Goal: Information Seeking & Learning: Compare options

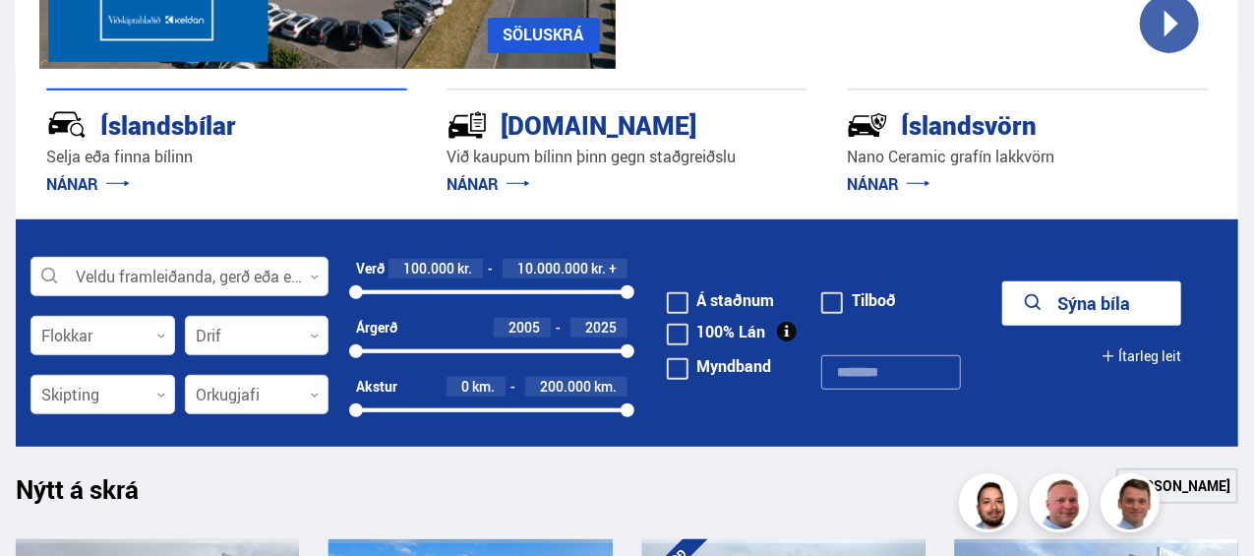
scroll to position [381, 0]
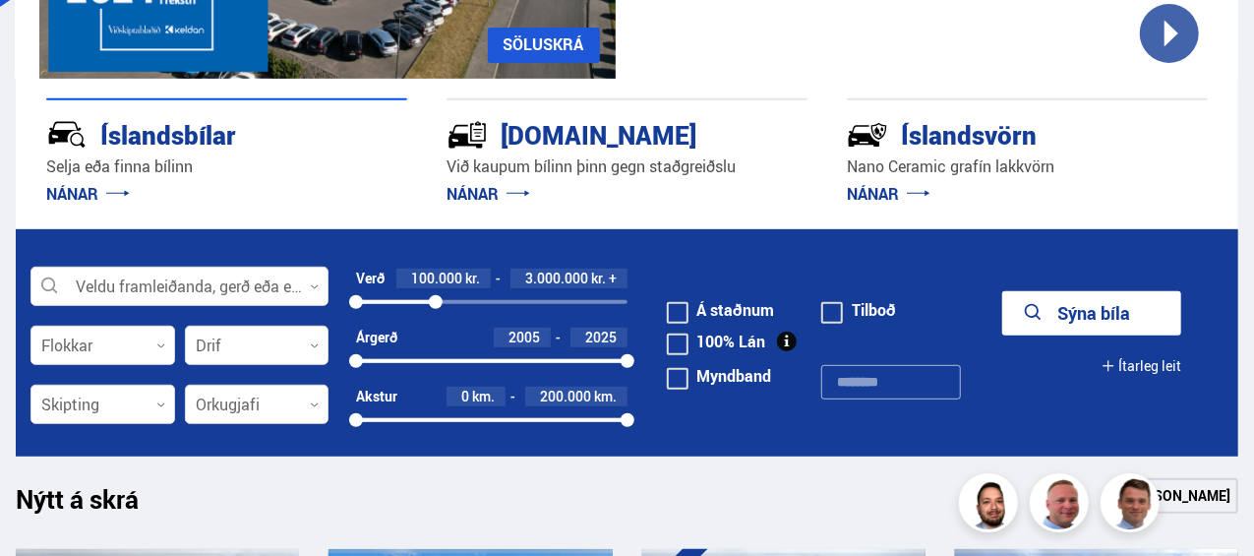
drag, startPoint x: 627, startPoint y: 295, endPoint x: 436, endPoint y: 300, distance: 190.9
click at [436, 300] on div at bounding box center [436, 302] width 14 height 14
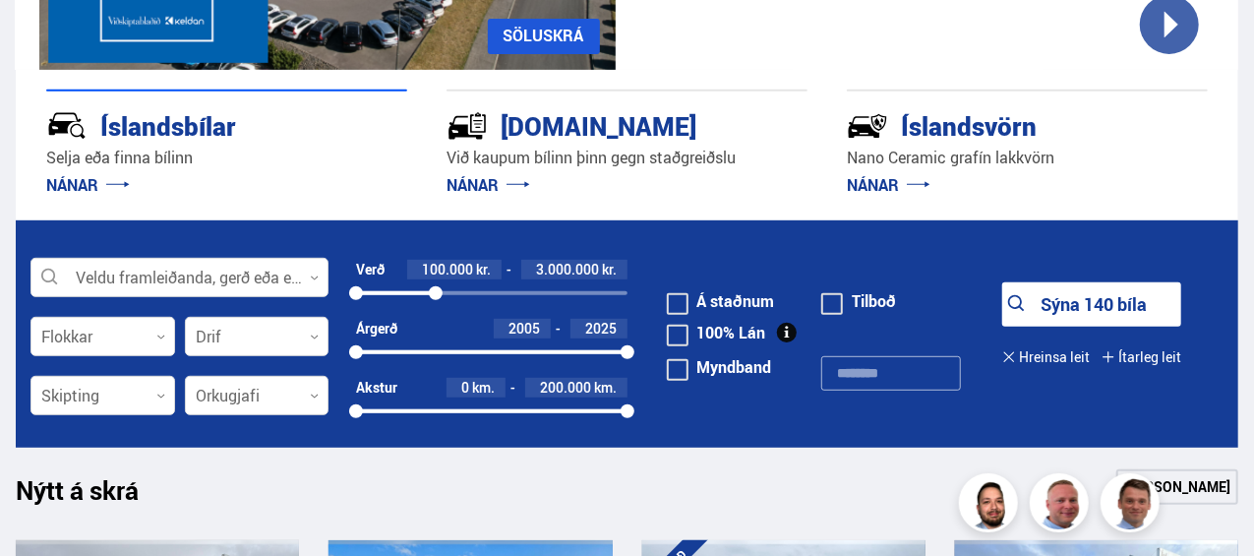
scroll to position [391, 0]
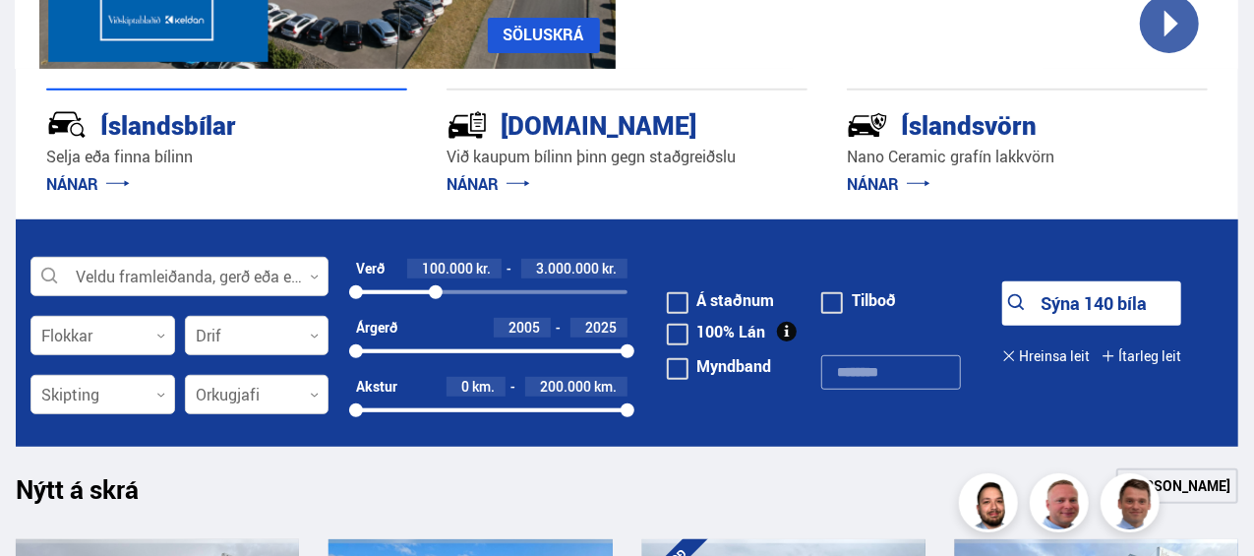
click at [1054, 286] on button "Sýna 140 bíla" at bounding box center [1091, 303] width 179 height 44
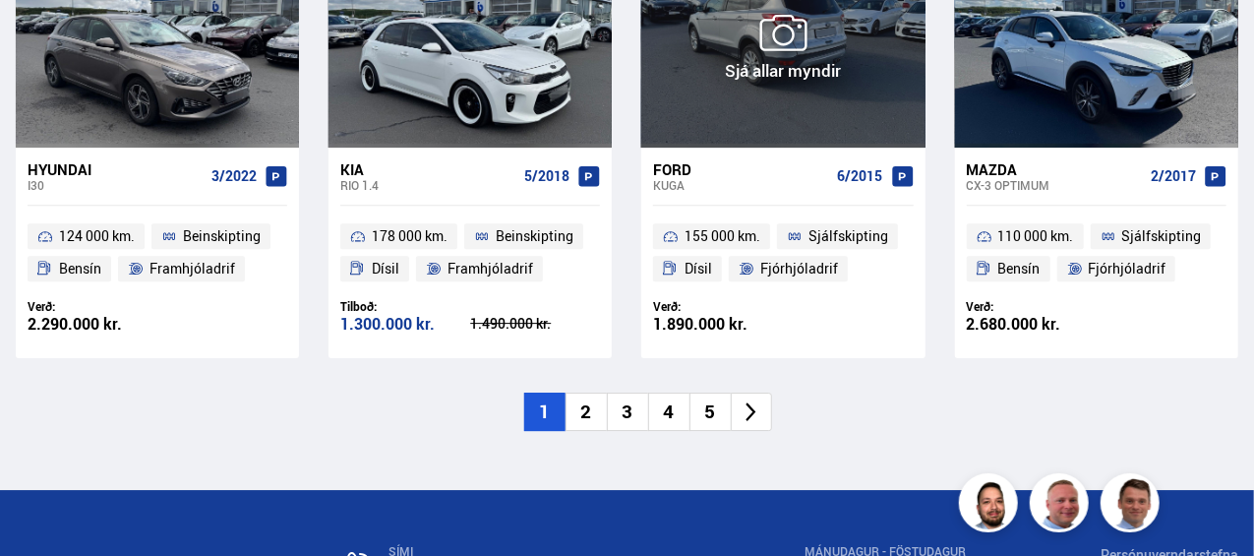
scroll to position [3031, 0]
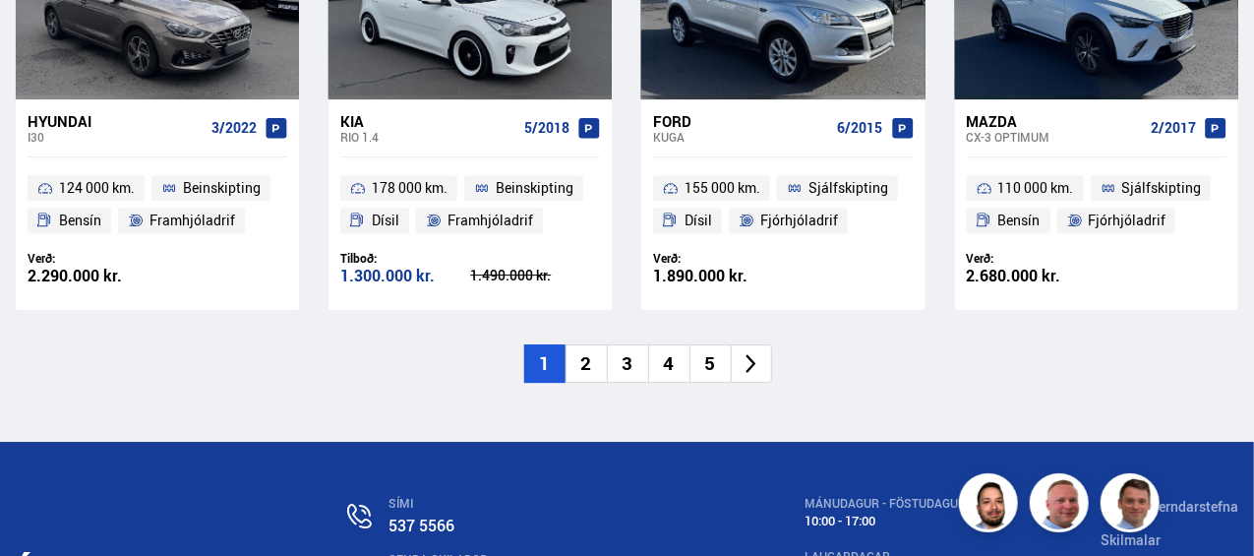
click at [586, 344] on li "2" at bounding box center [586, 363] width 41 height 38
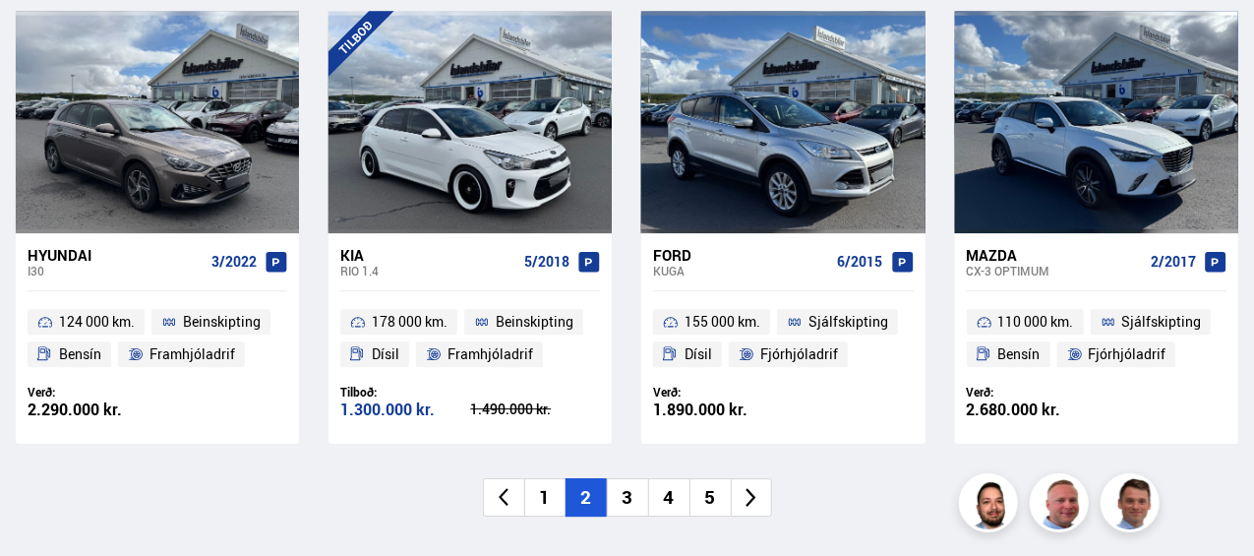
scroll to position [2172, 0]
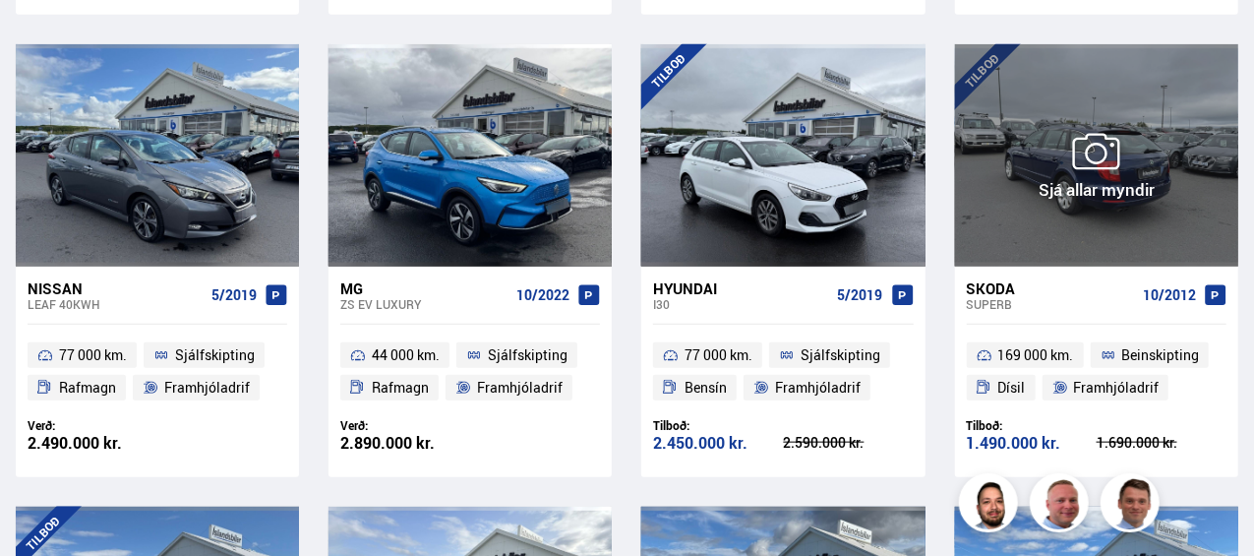
scroll to position [909, 0]
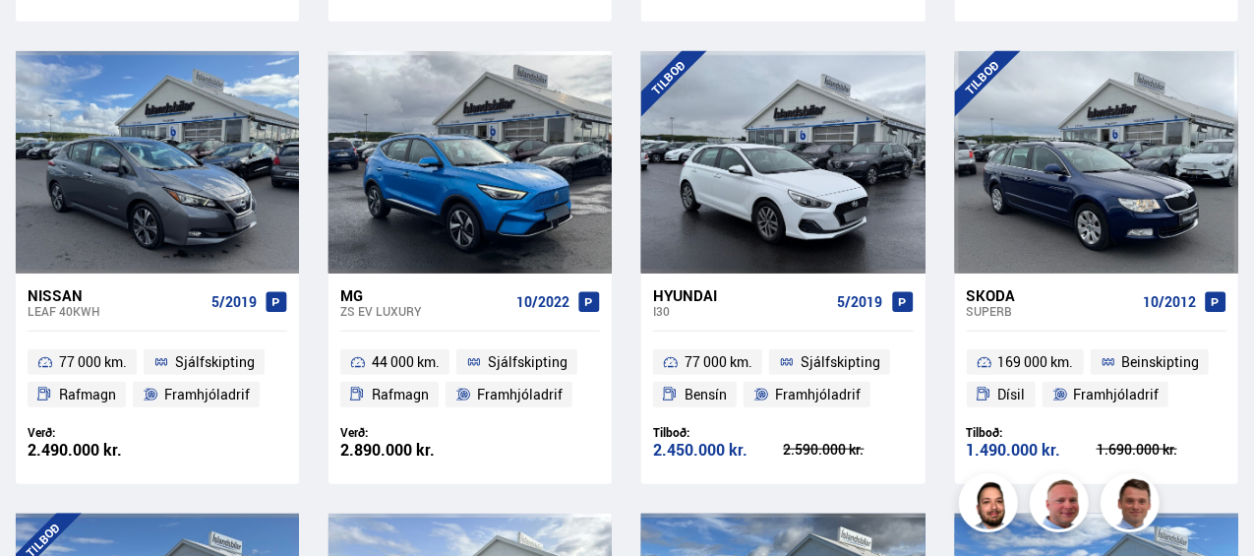
click at [68, 186] on div at bounding box center [43, 162] width 57 height 222
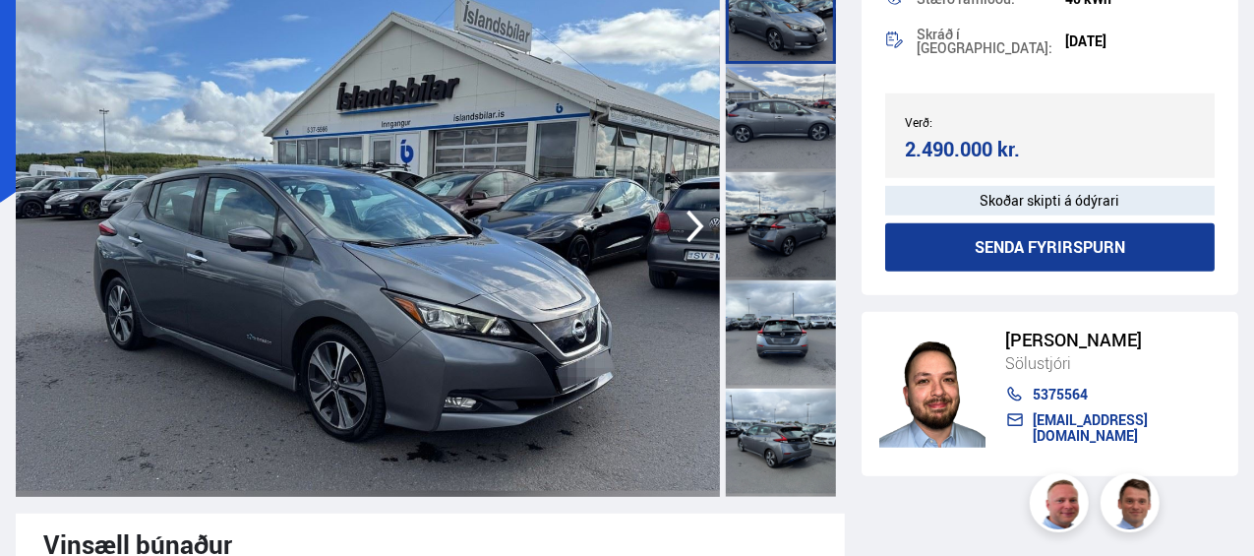
scroll to position [187, 0]
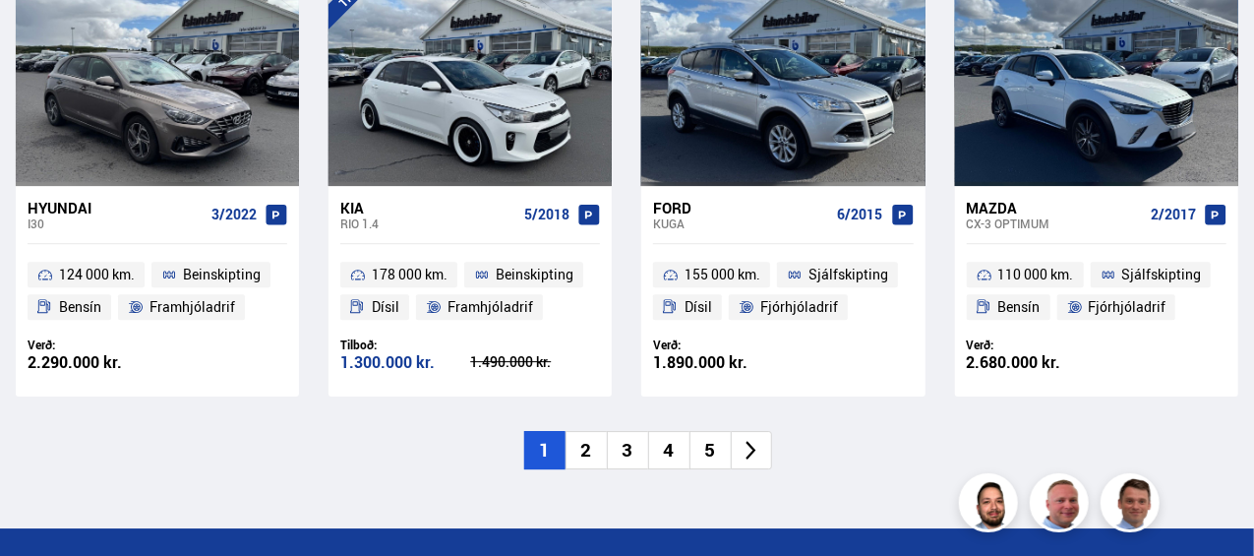
scroll to position [2950, 0]
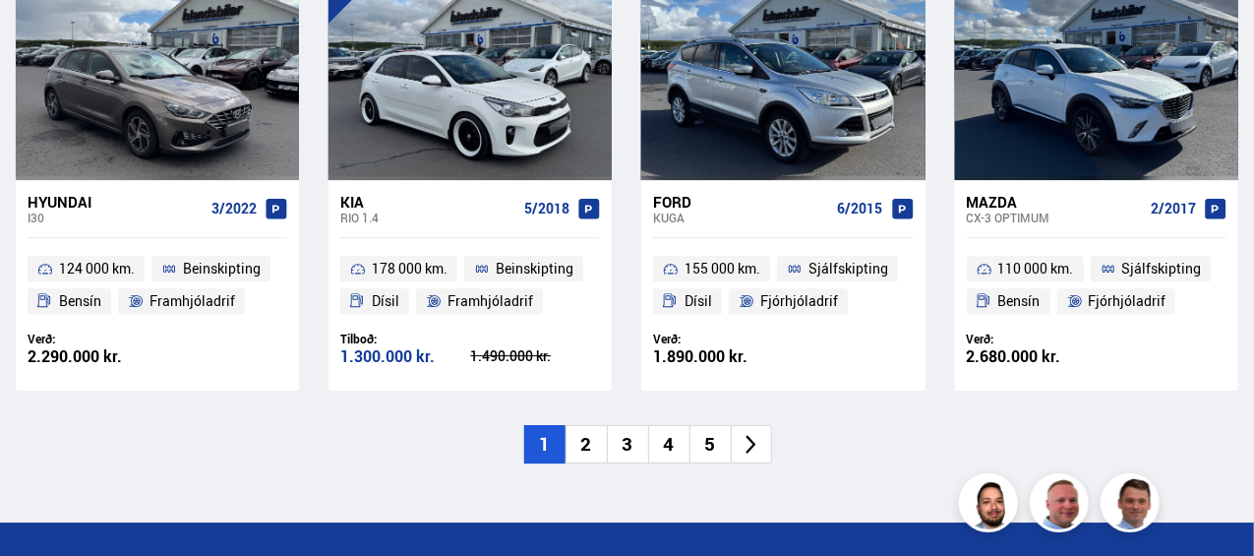
click at [578, 425] on li "2" at bounding box center [586, 444] width 41 height 38
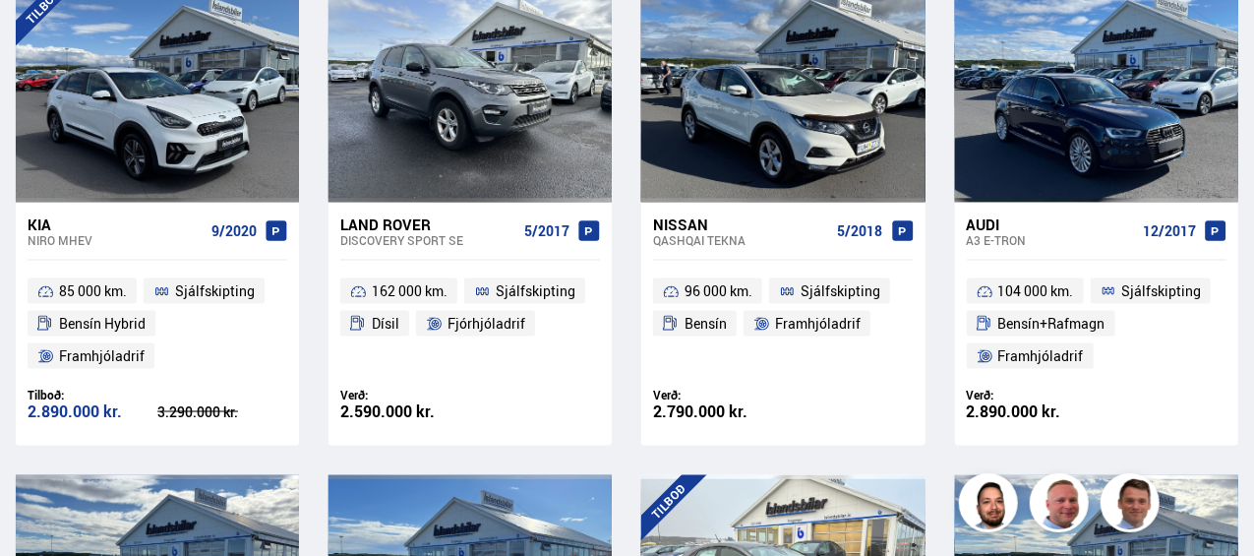
scroll to position [1443, 0]
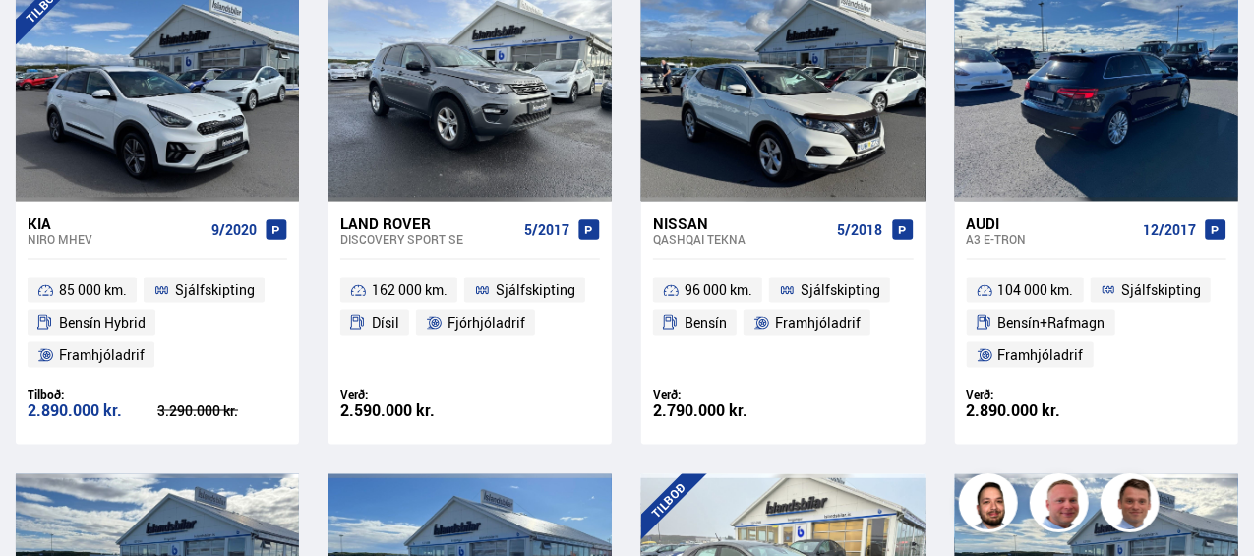
click at [1122, 77] on div at bounding box center [1096, 90] width 57 height 222
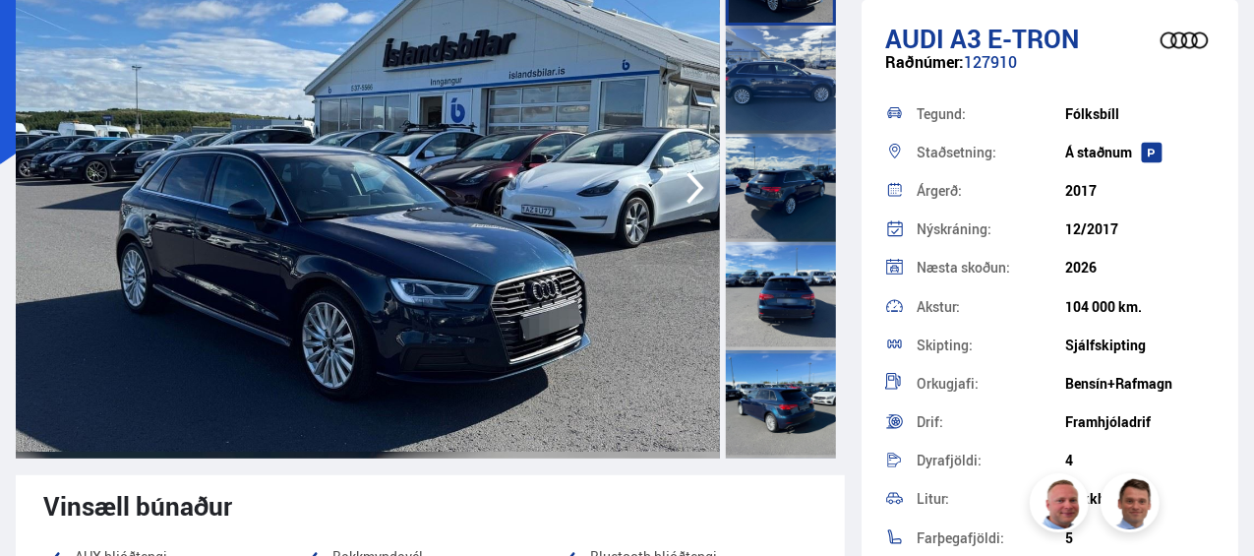
scroll to position [224, 0]
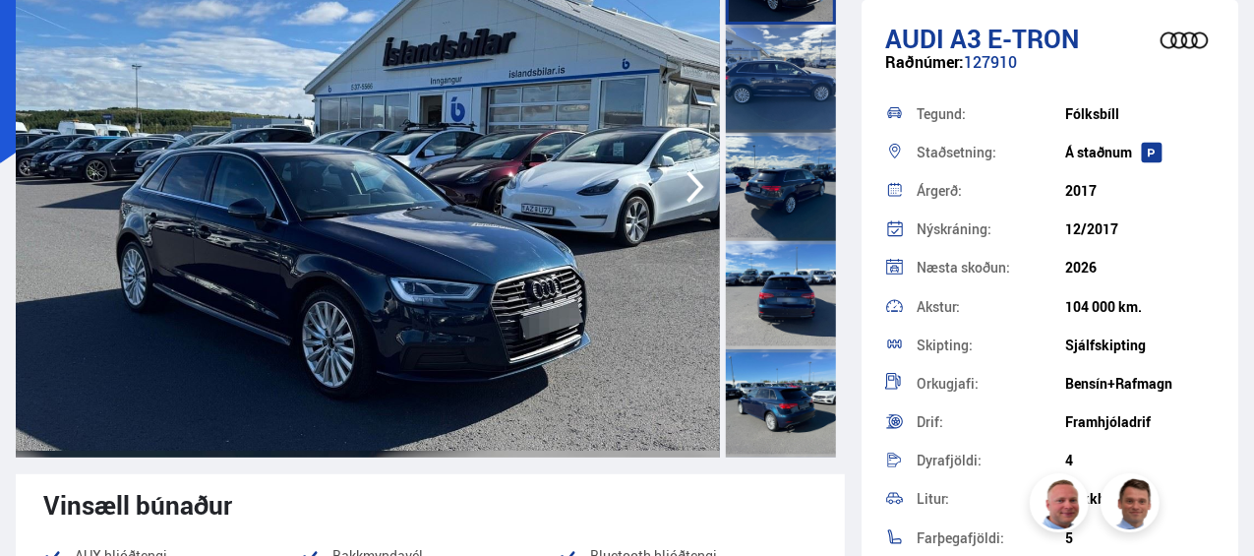
click at [673, 192] on img at bounding box center [368, 186] width 704 height 541
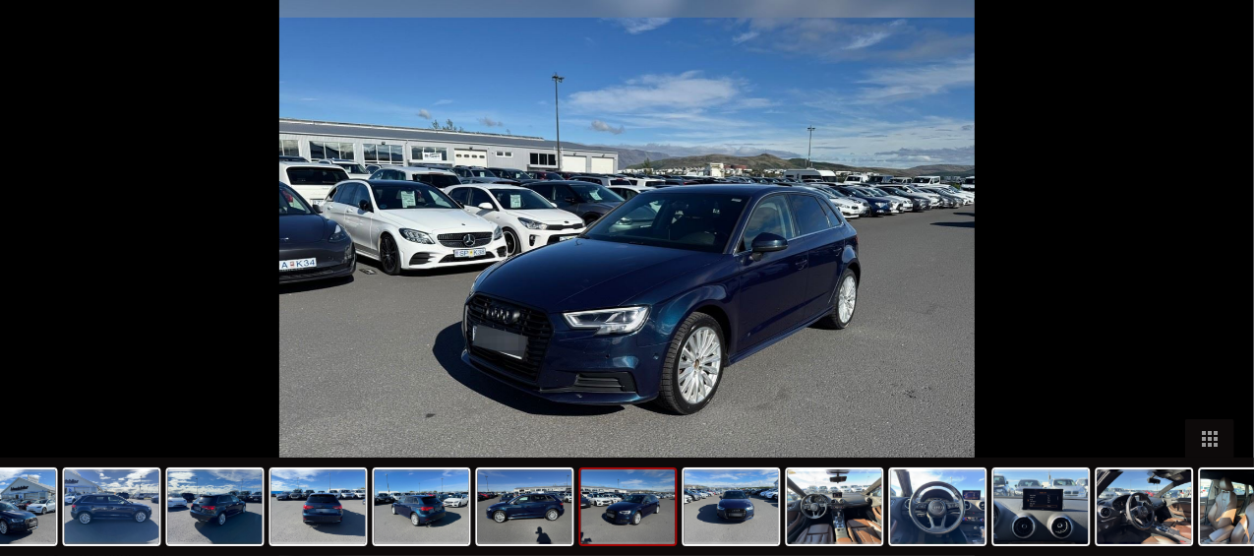
click at [673, 192] on img at bounding box center [626, 278] width 695 height 556
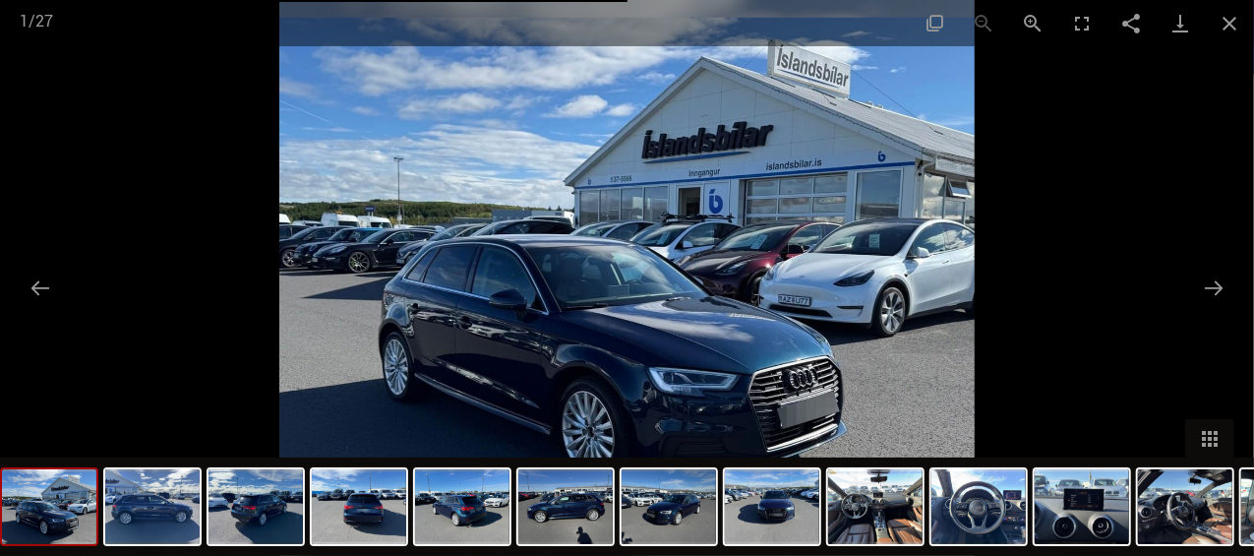
scroll to position [1654, 0]
click at [1229, 31] on button "Close gallery" at bounding box center [1229, 23] width 49 height 46
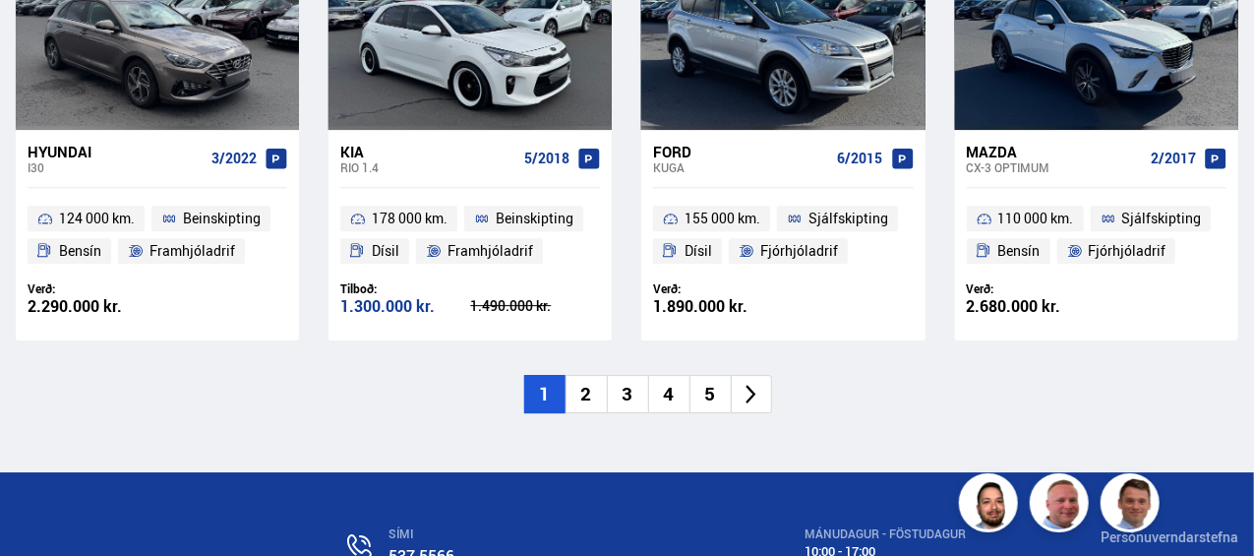
scroll to position [3002, 0]
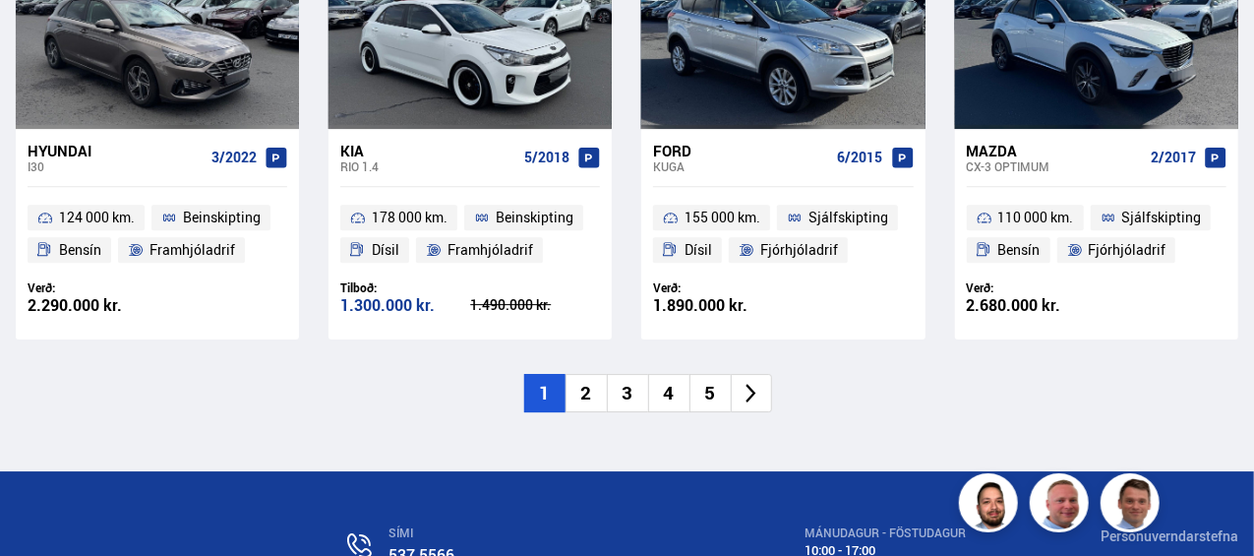
click at [577, 374] on li "2" at bounding box center [586, 393] width 41 height 38
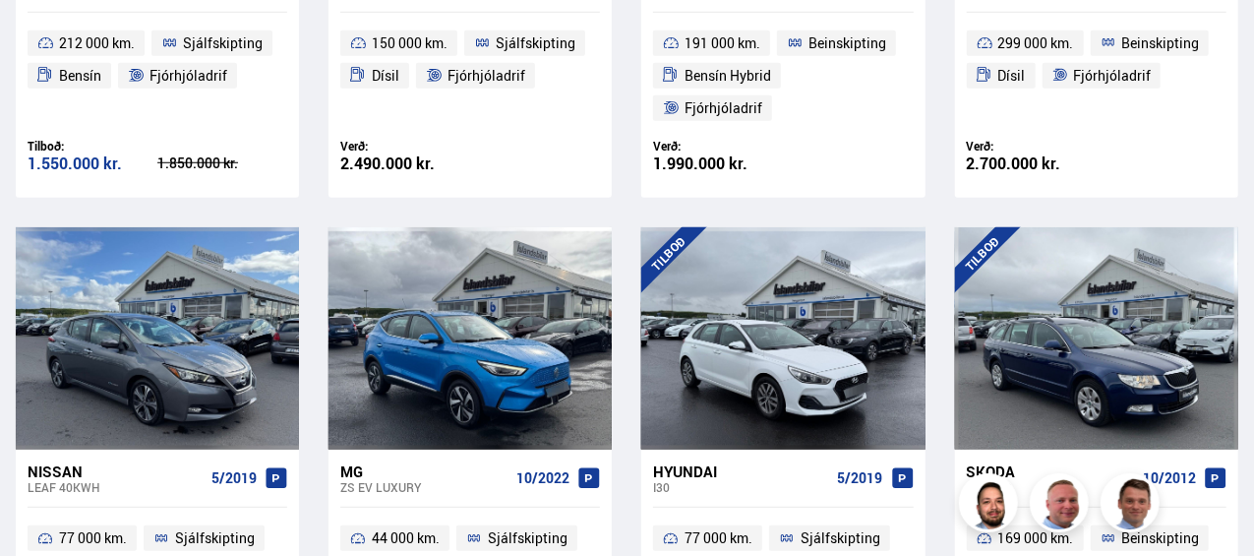
scroll to position [737, 0]
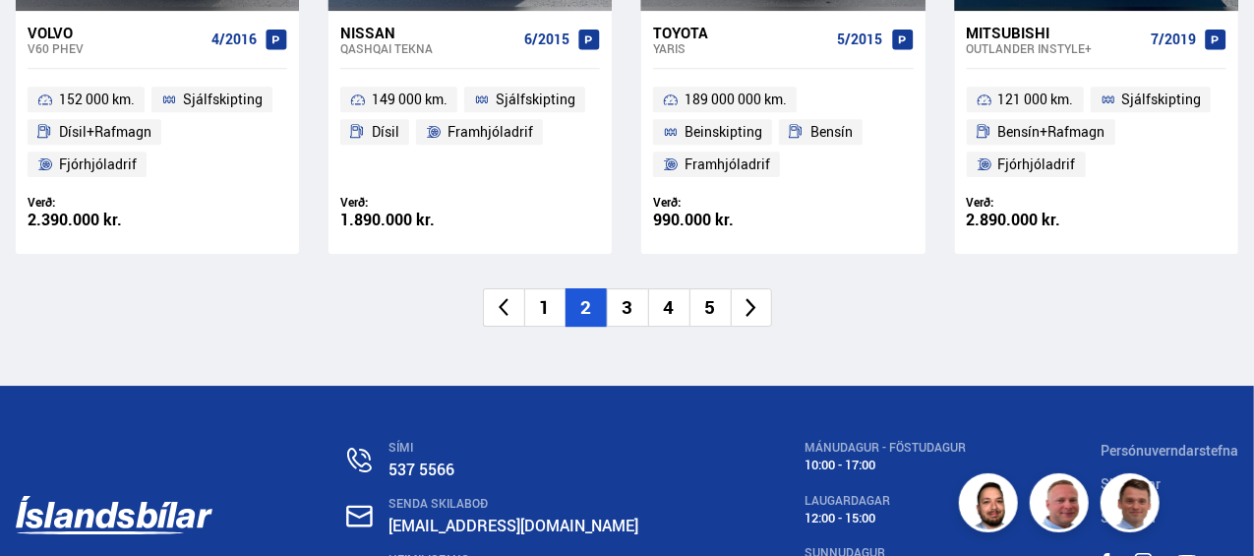
click at [628, 288] on li "3" at bounding box center [627, 307] width 41 height 38
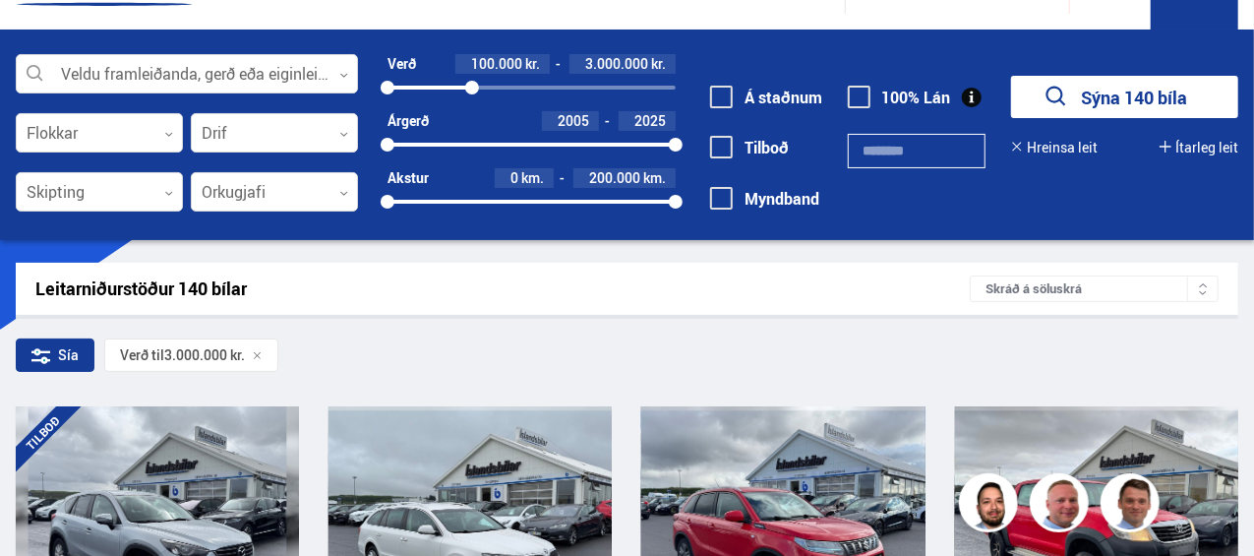
scroll to position [15, 0]
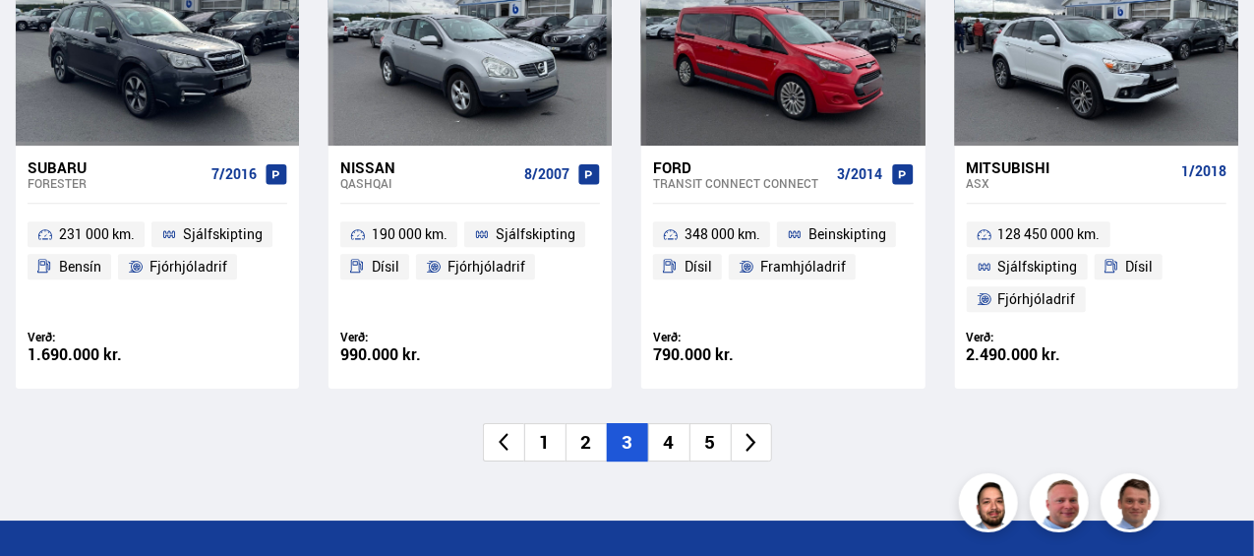
scroll to position [2938, 0]
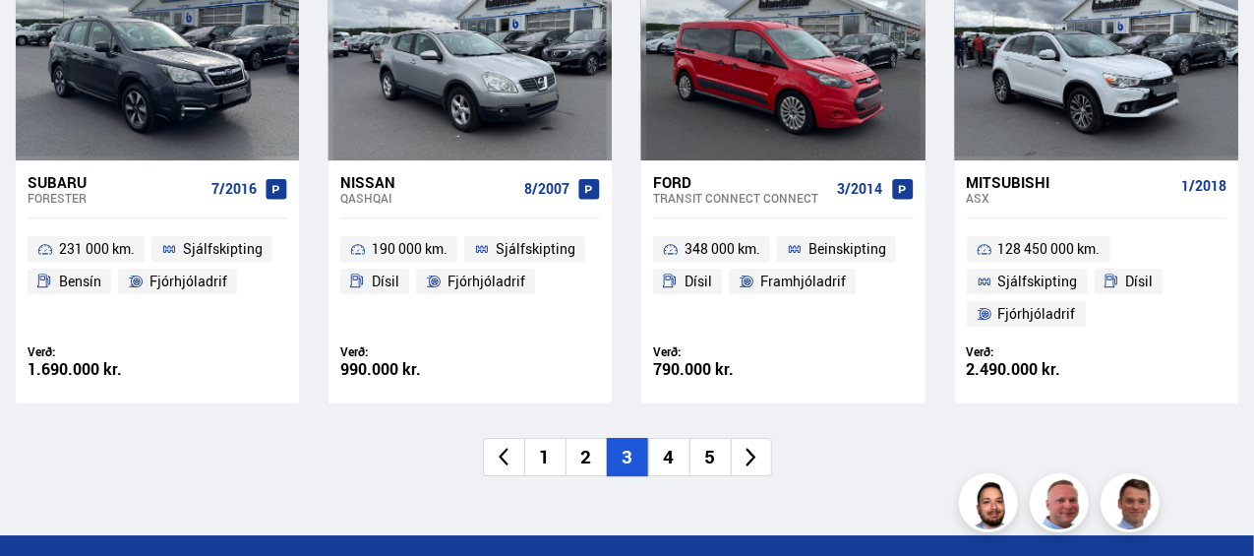
click at [667, 439] on li "4" at bounding box center [668, 457] width 41 height 38
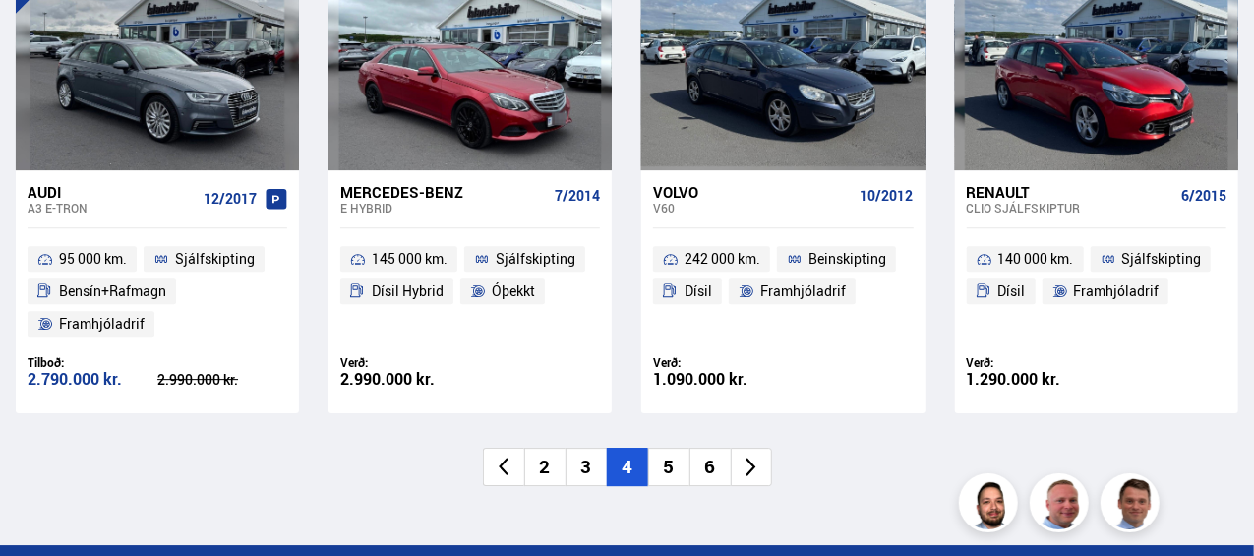
scroll to position [2894, 0]
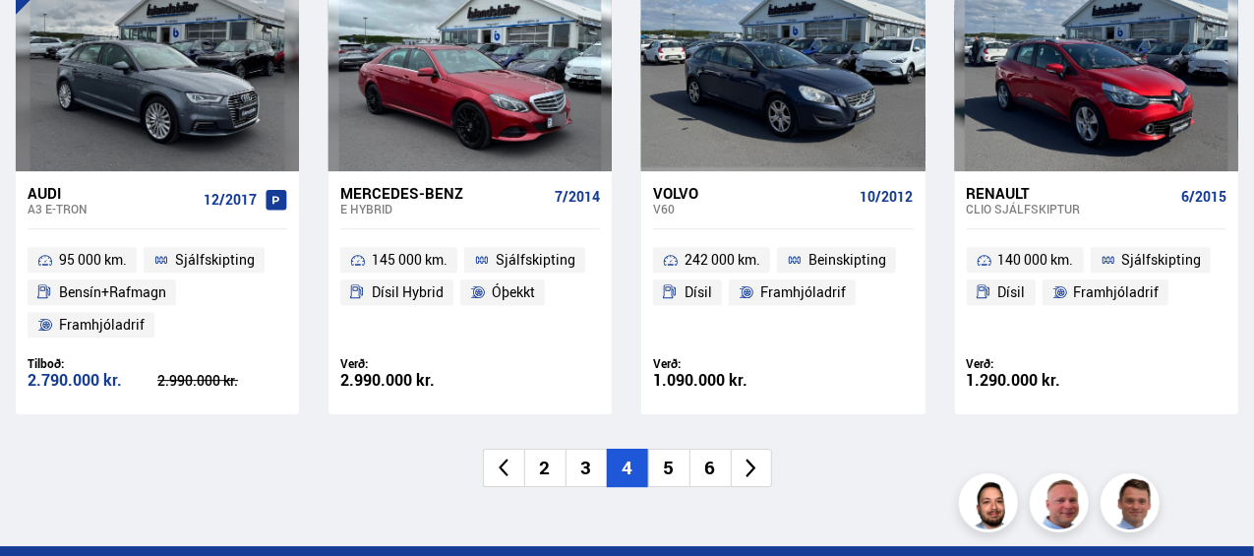
click at [668, 479] on li "5" at bounding box center [668, 468] width 41 height 38
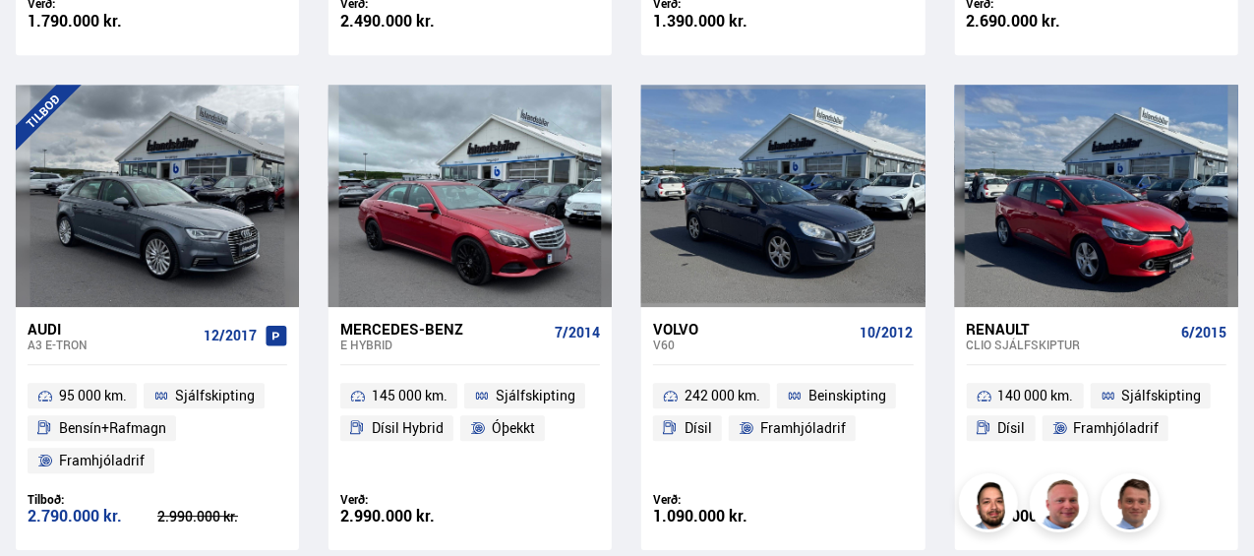
scroll to position [2011, 0]
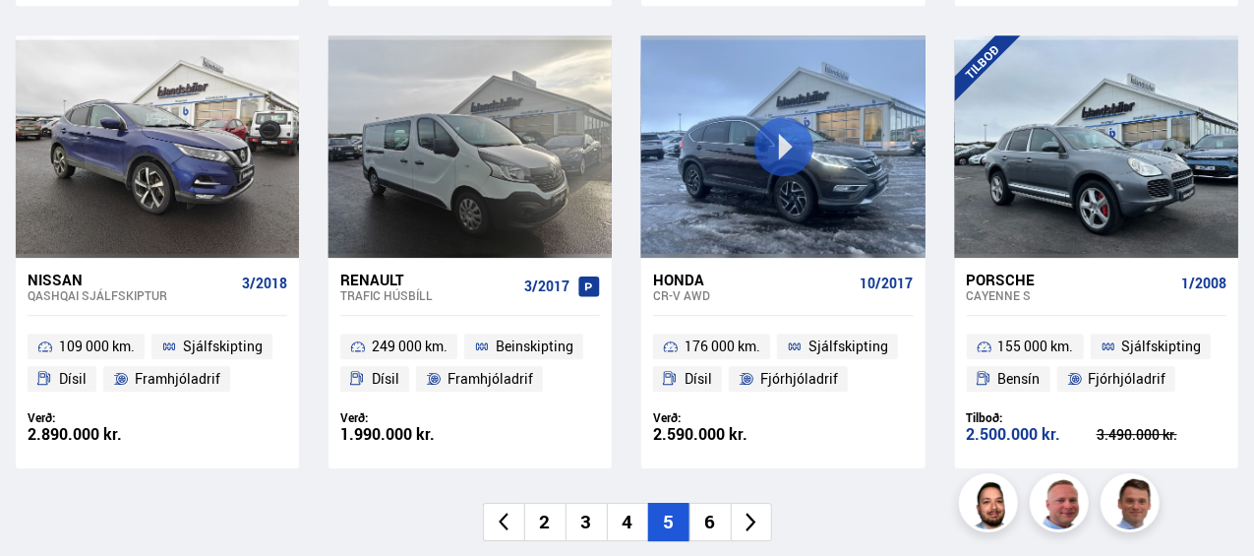
scroll to position [2850, 0]
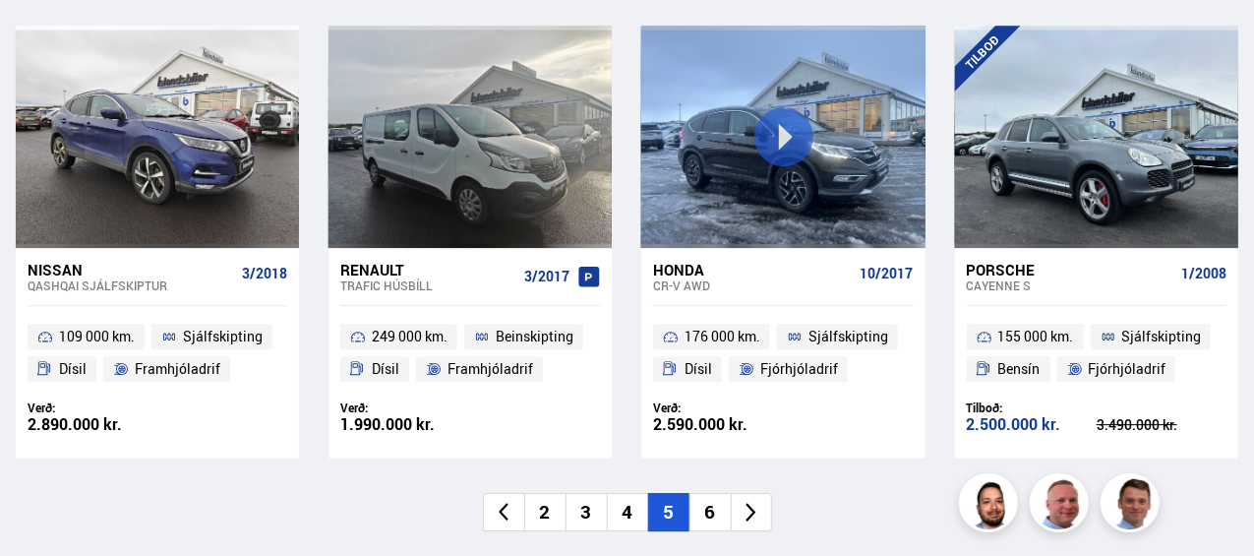
click at [704, 522] on li "6" at bounding box center [710, 512] width 41 height 38
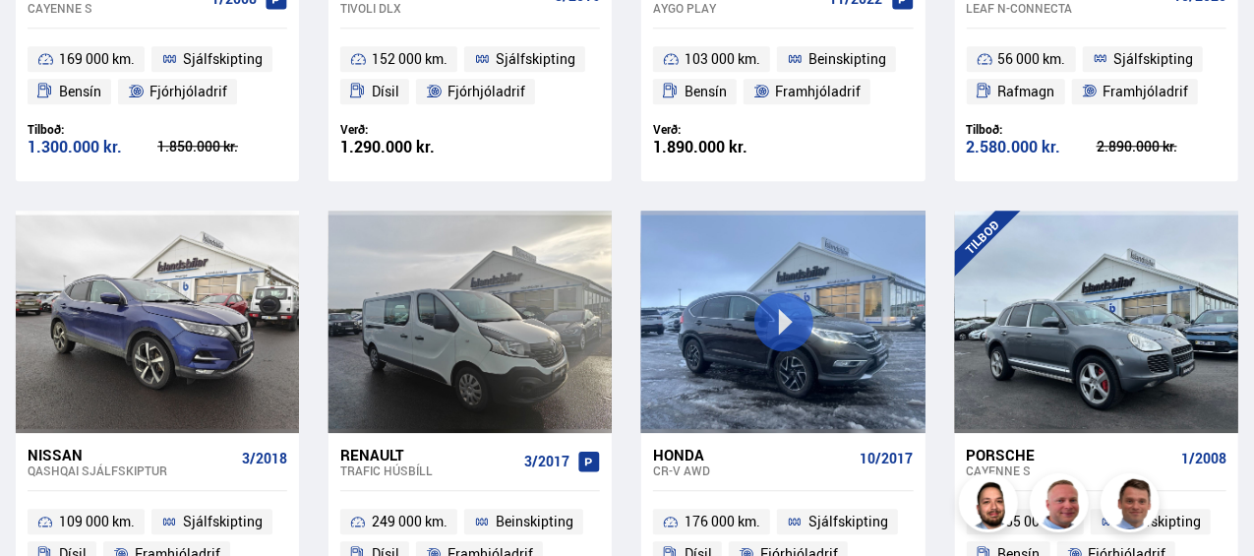
scroll to position [1774, 0]
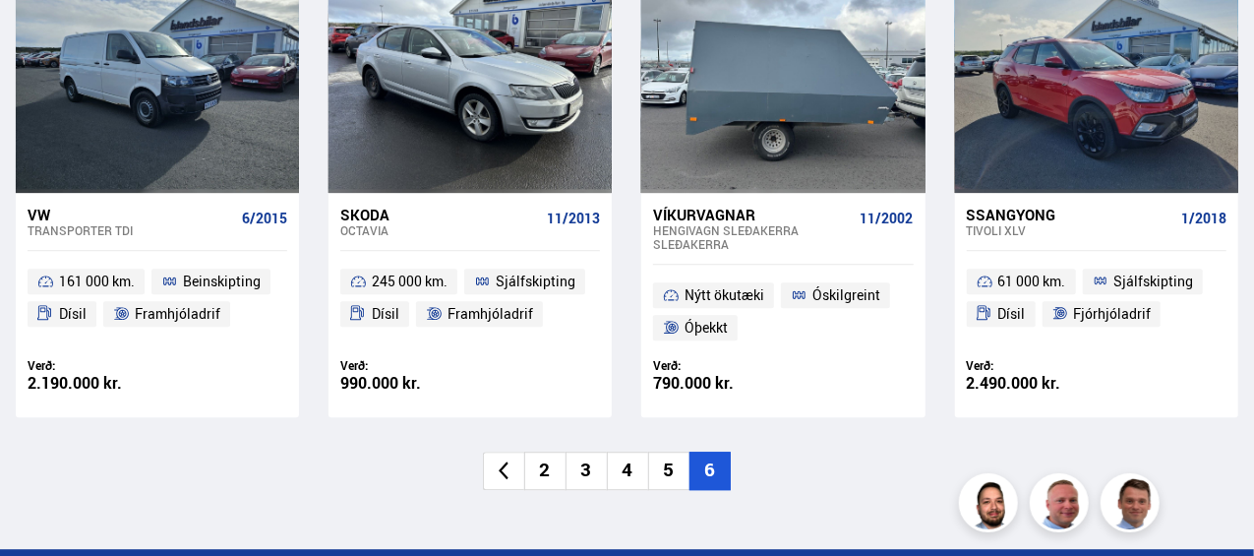
scroll to position [2411, 0]
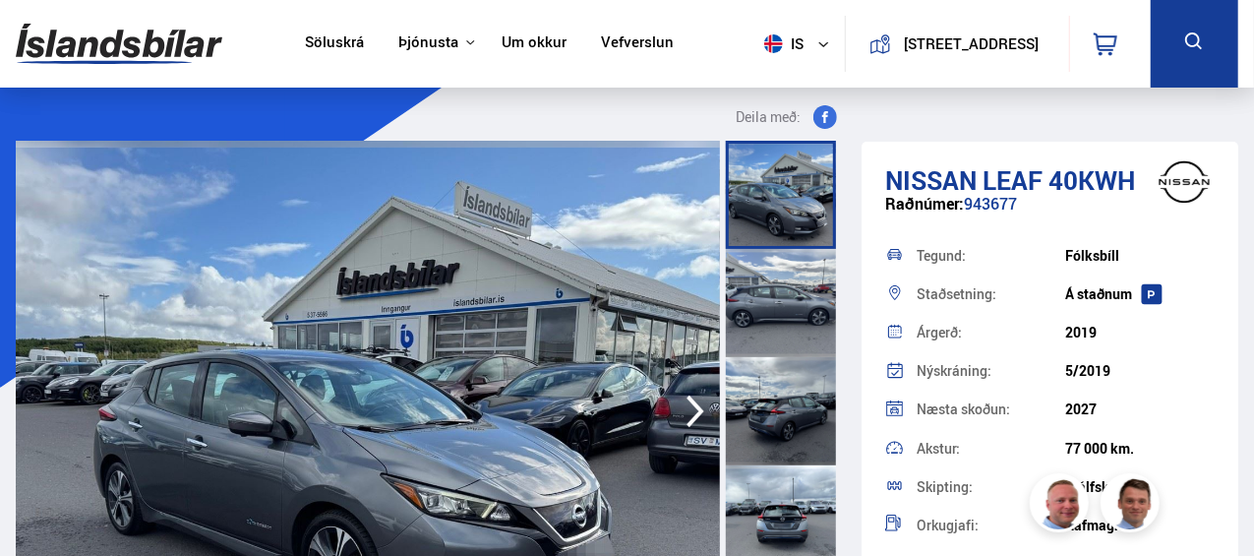
click at [568, 258] on img at bounding box center [368, 411] width 704 height 541
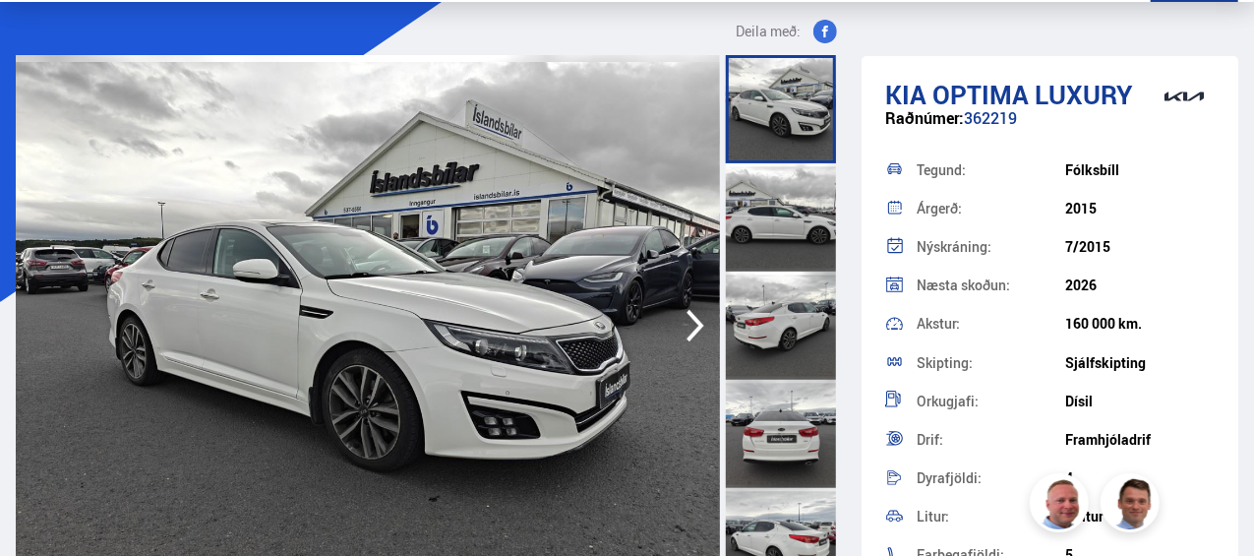
scroll to position [87, 0]
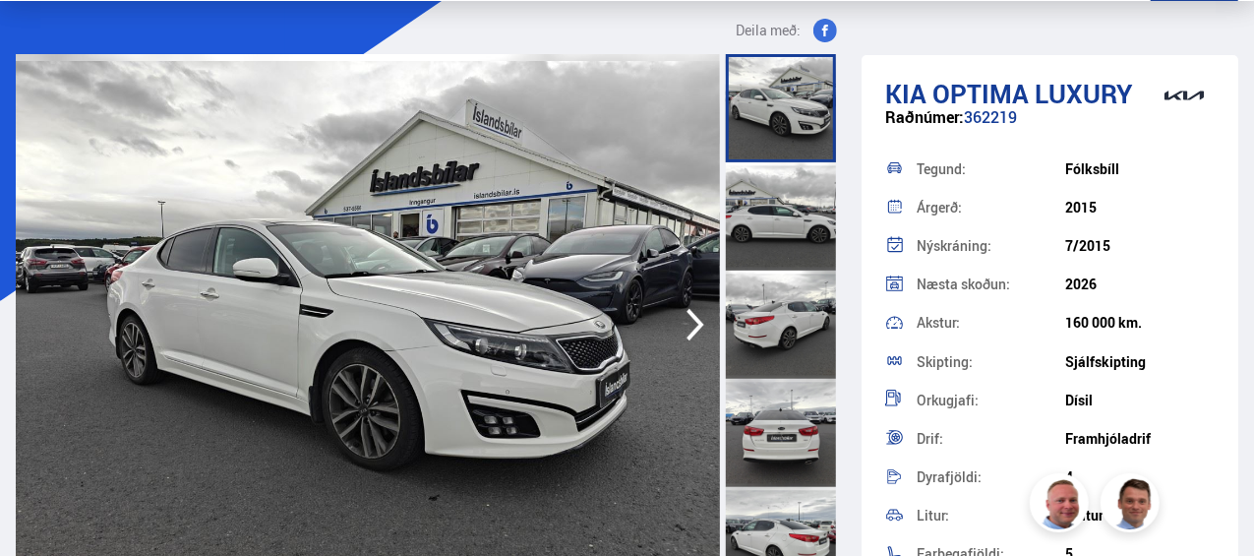
click at [396, 336] on img at bounding box center [368, 324] width 704 height 541
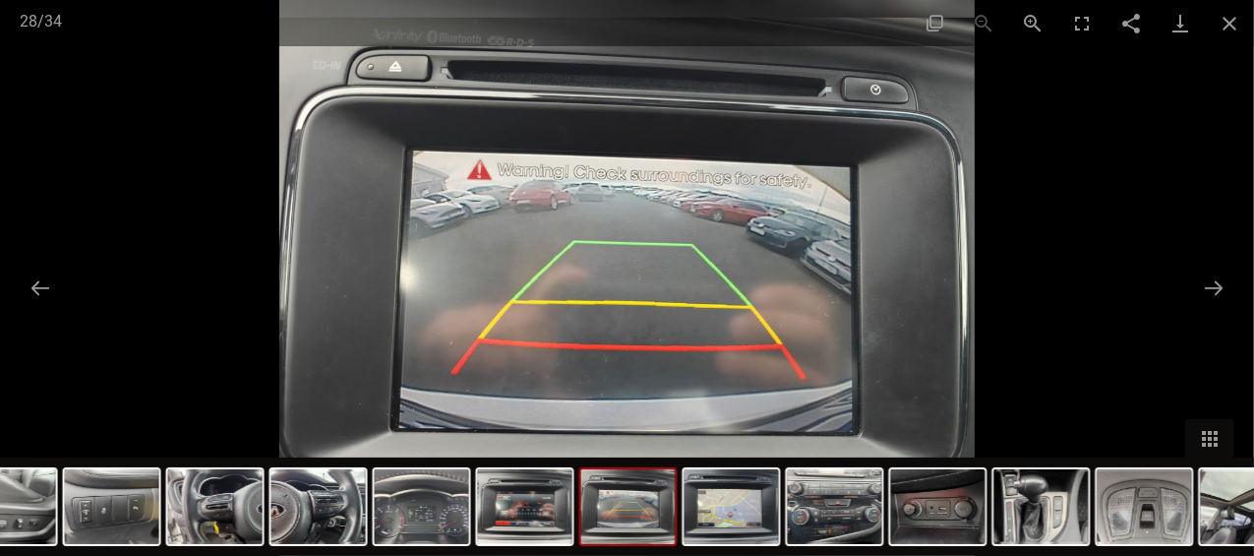
click at [1224, 25] on button "Close gallery" at bounding box center [1229, 23] width 49 height 46
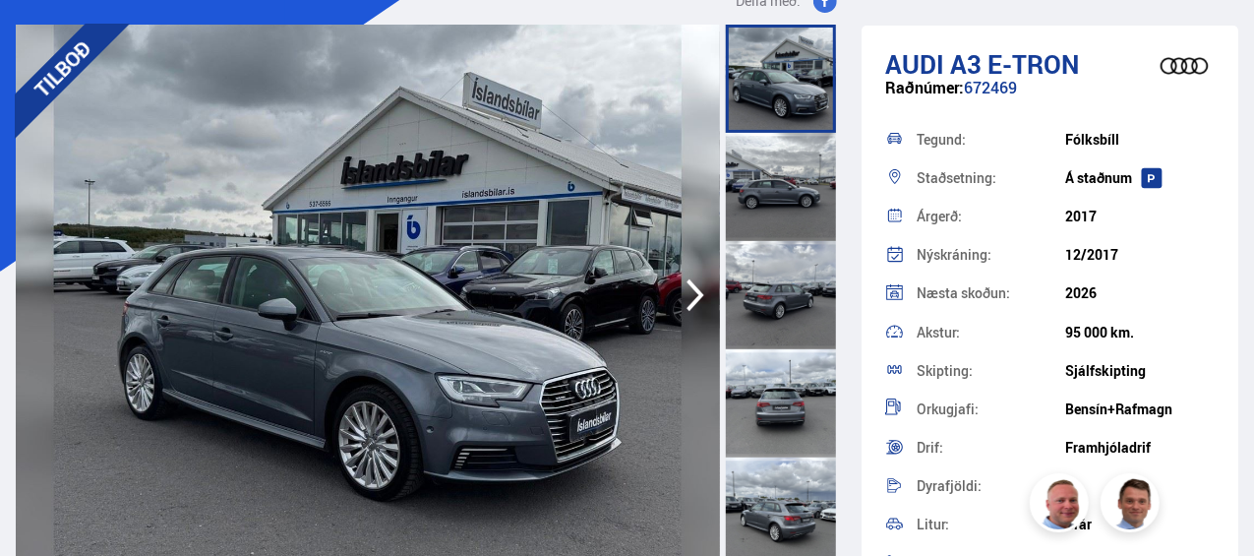
scroll to position [131, 0]
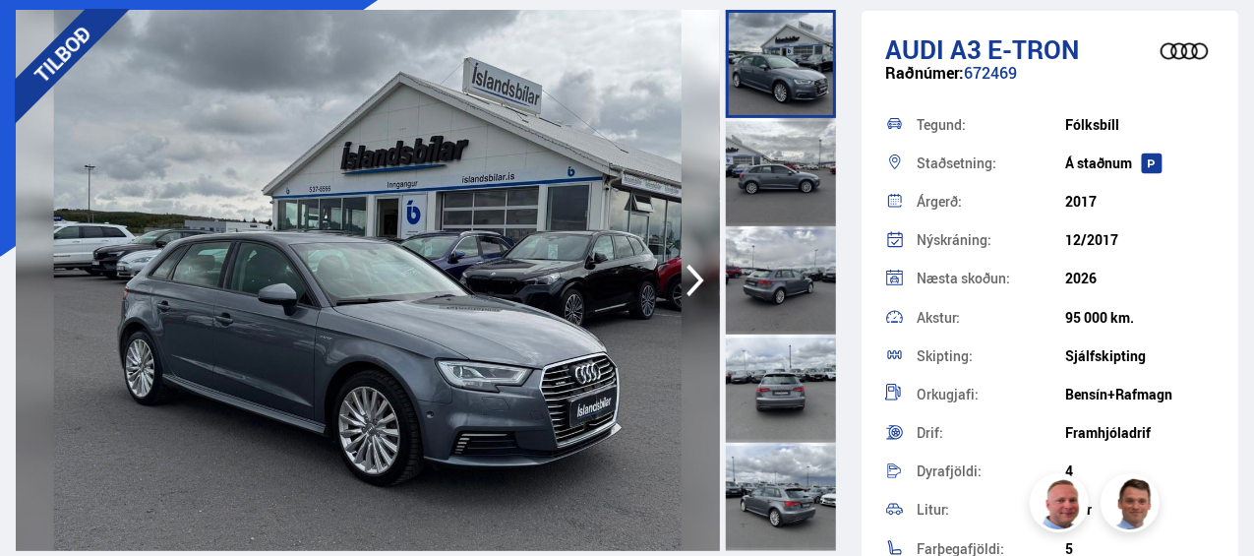
click at [672, 282] on img at bounding box center [368, 280] width 704 height 541
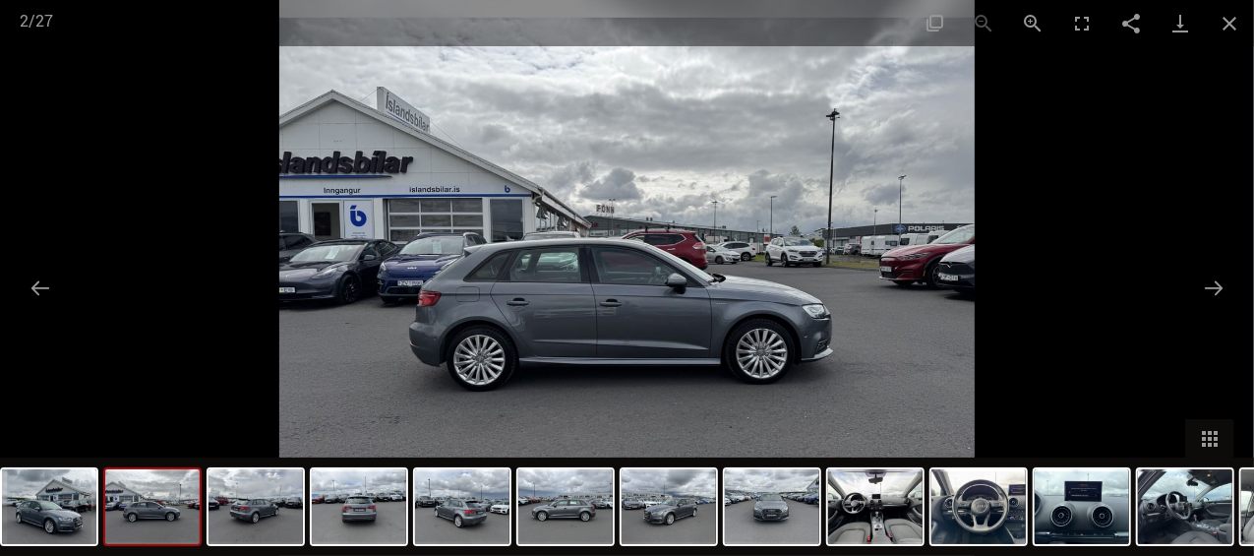
click at [854, 507] on img at bounding box center [875, 506] width 94 height 75
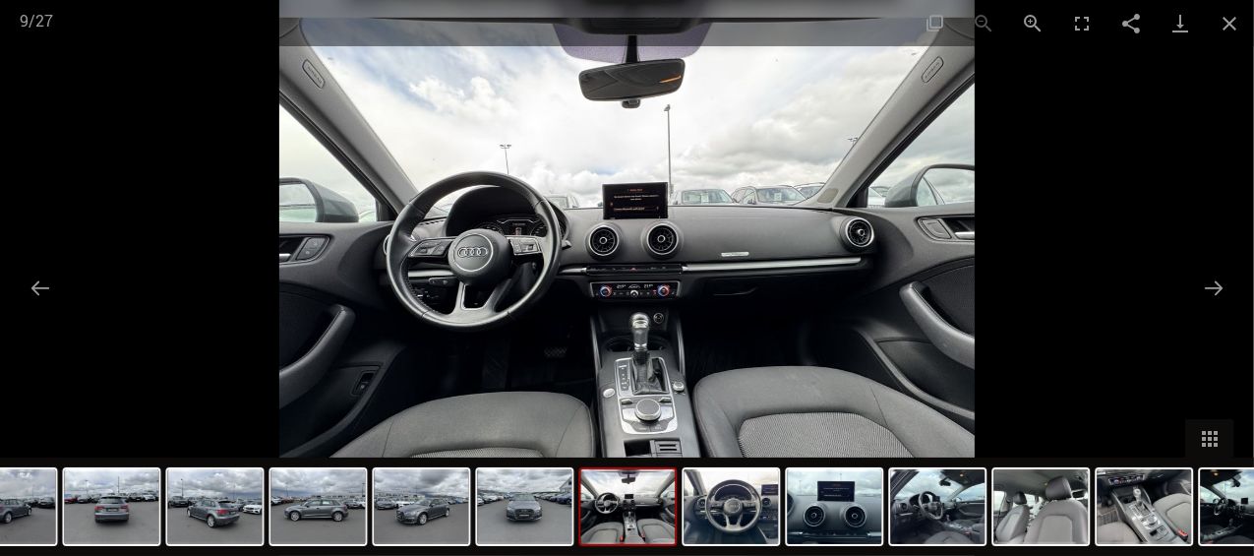
click at [744, 515] on img at bounding box center [732, 506] width 94 height 75
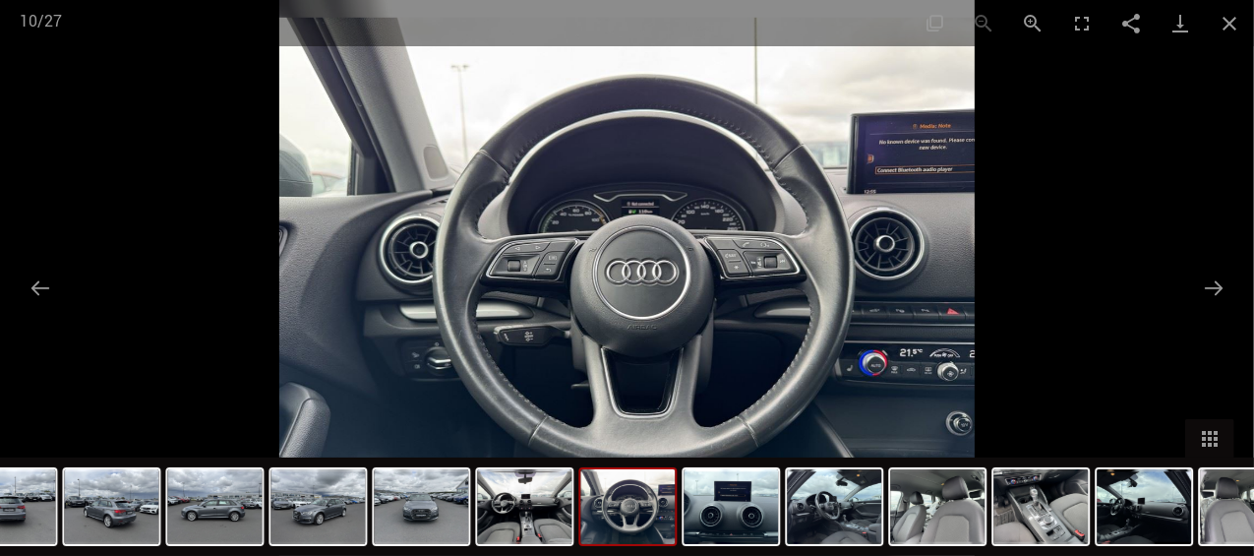
click at [763, 515] on img at bounding box center [732, 506] width 94 height 75
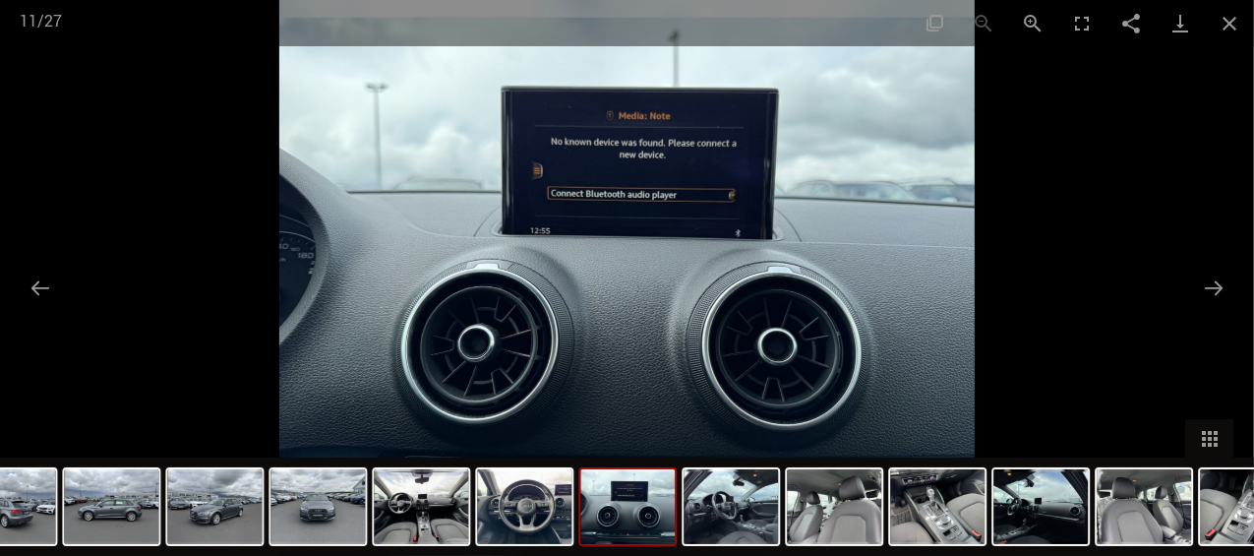
click at [767, 516] on img at bounding box center [732, 506] width 94 height 75
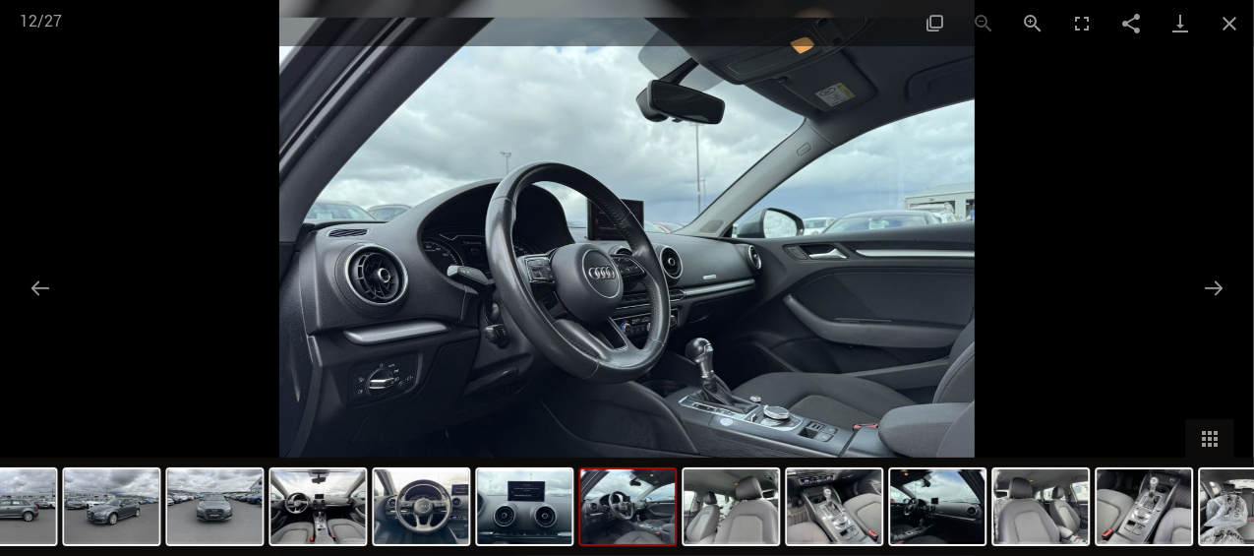
click at [767, 516] on img at bounding box center [732, 506] width 94 height 75
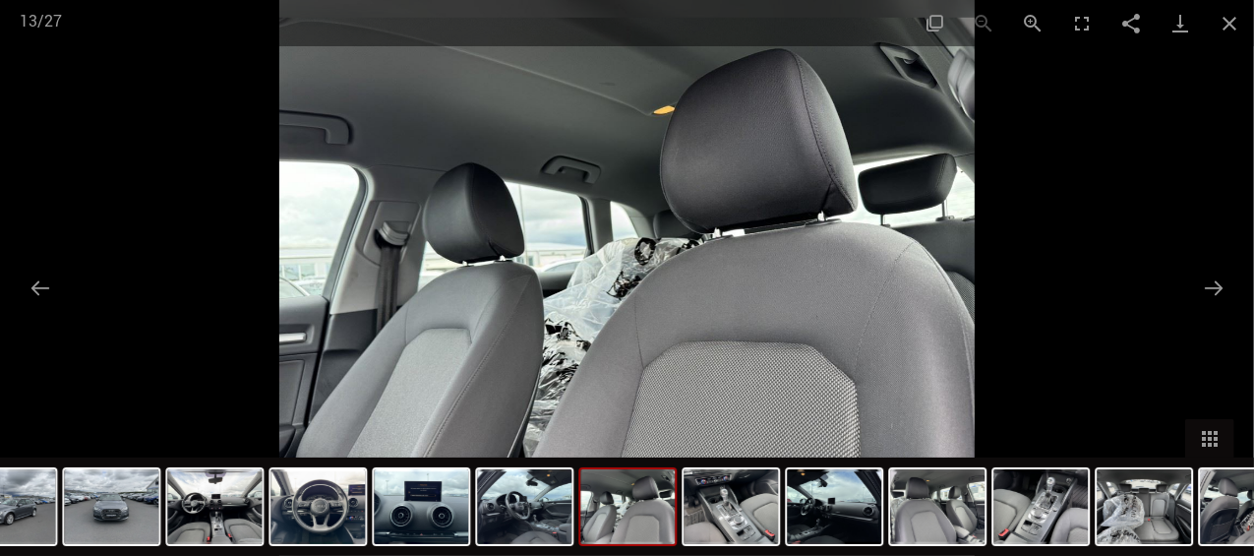
click at [744, 516] on img at bounding box center [732, 506] width 94 height 75
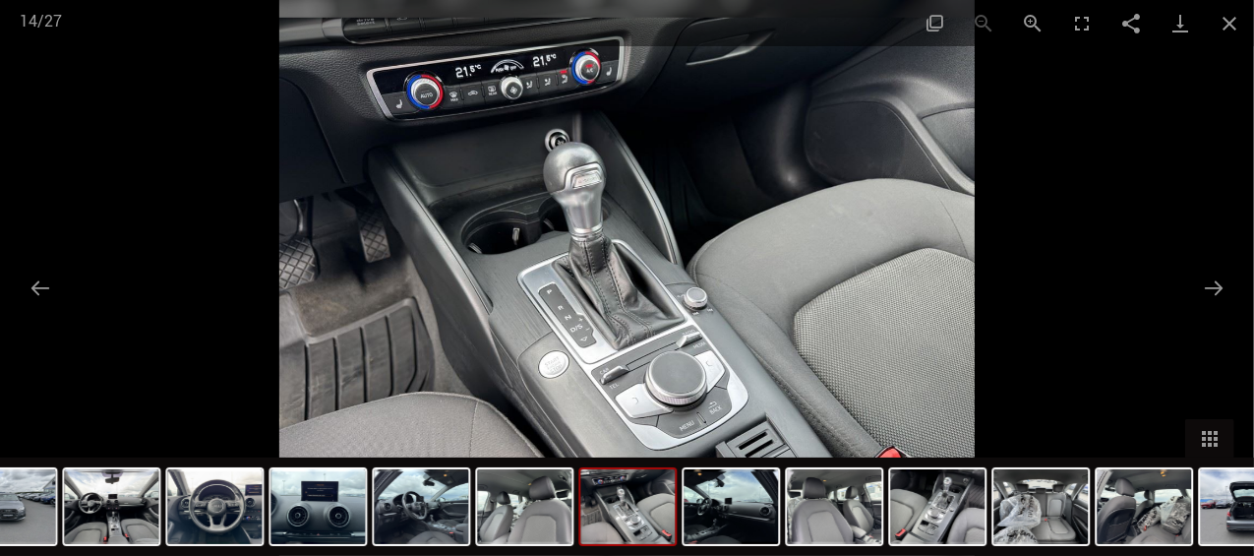
click at [744, 516] on img at bounding box center [732, 506] width 94 height 75
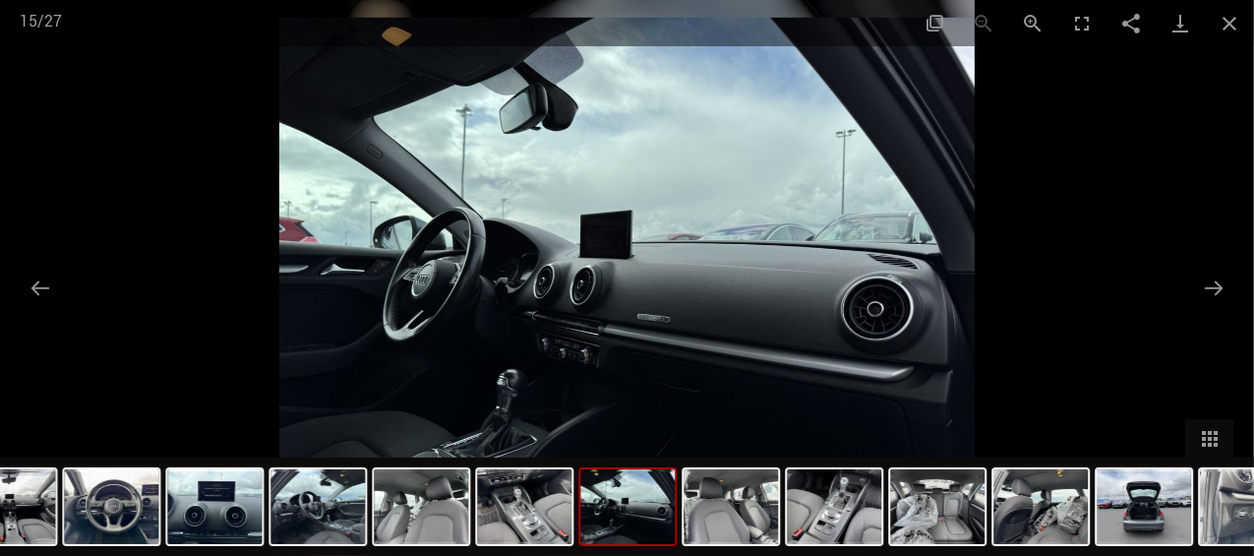
click at [744, 516] on img at bounding box center [732, 506] width 94 height 75
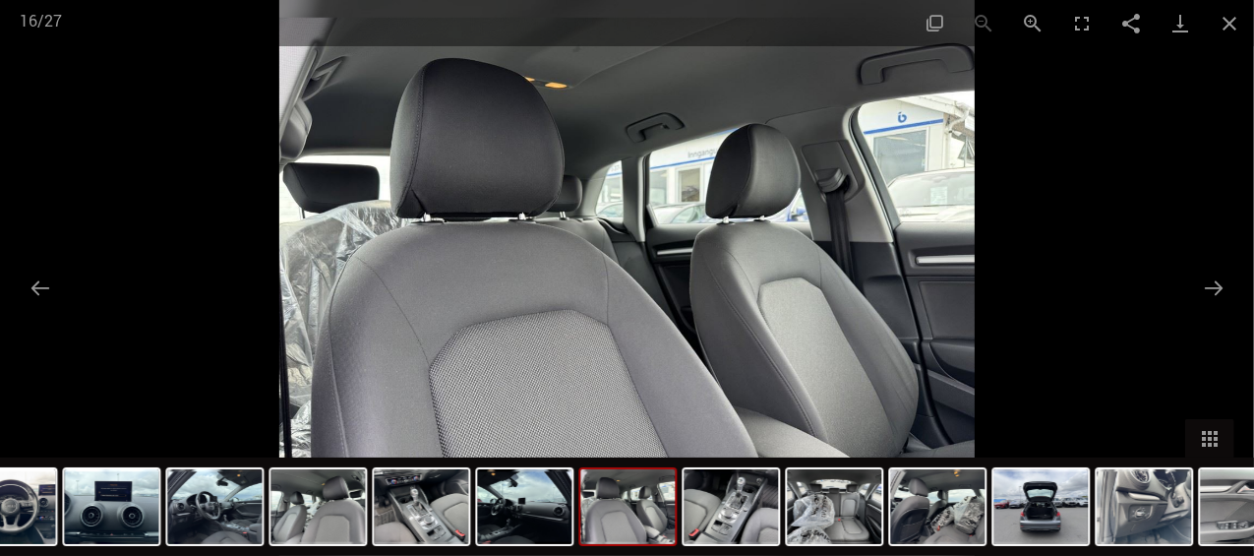
click at [744, 516] on img at bounding box center [732, 506] width 94 height 75
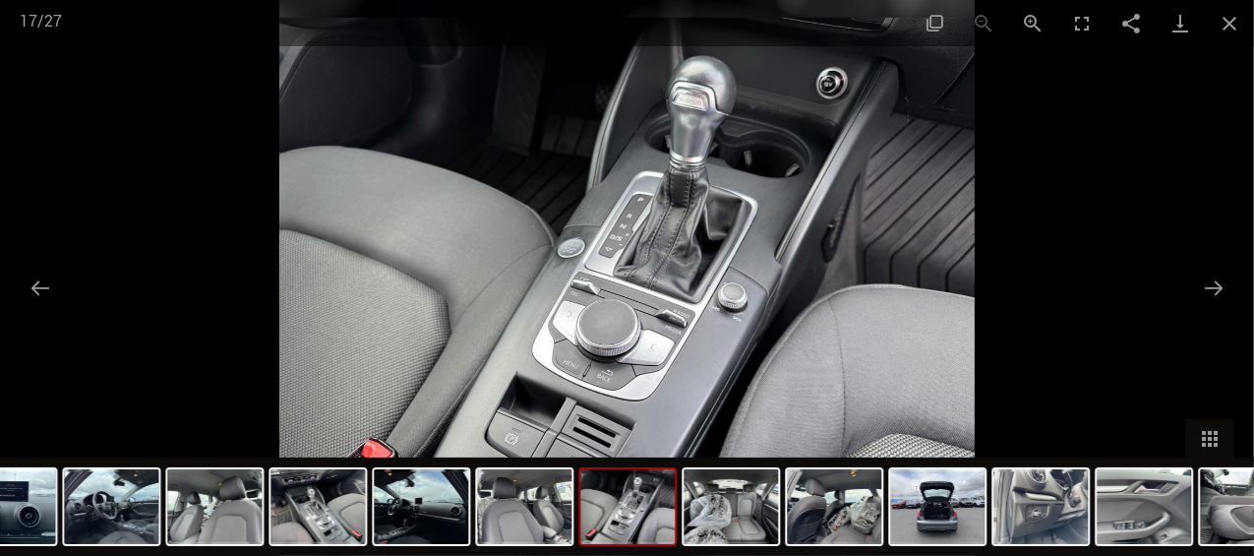
click at [744, 516] on img at bounding box center [732, 506] width 94 height 75
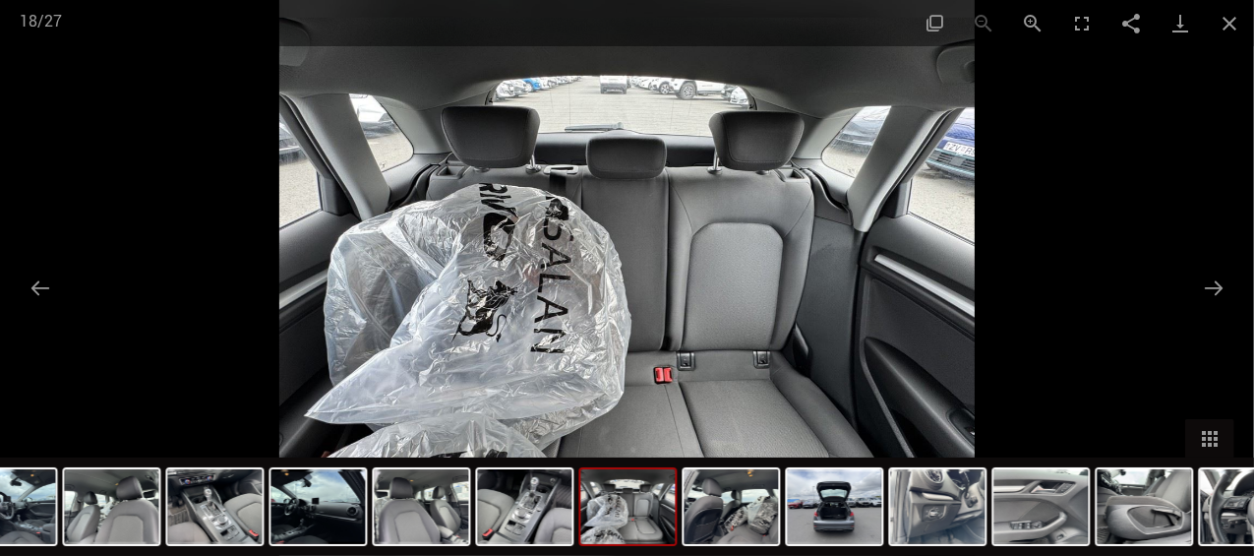
click at [744, 516] on img at bounding box center [732, 506] width 94 height 75
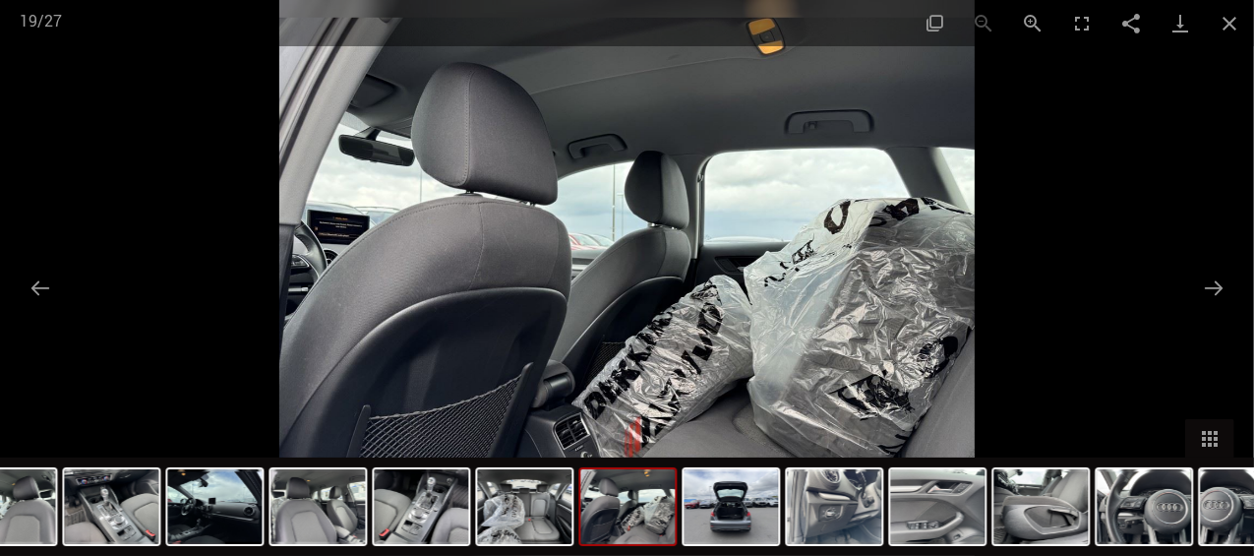
click at [761, 519] on img at bounding box center [732, 506] width 94 height 75
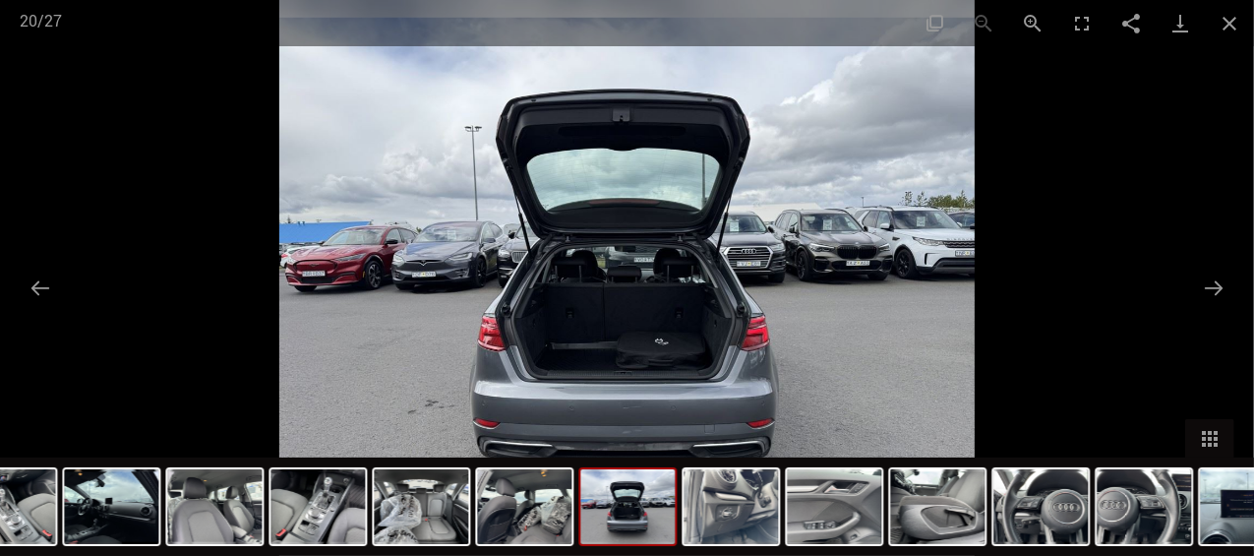
click at [1233, 21] on button "Close gallery" at bounding box center [1229, 23] width 49 height 46
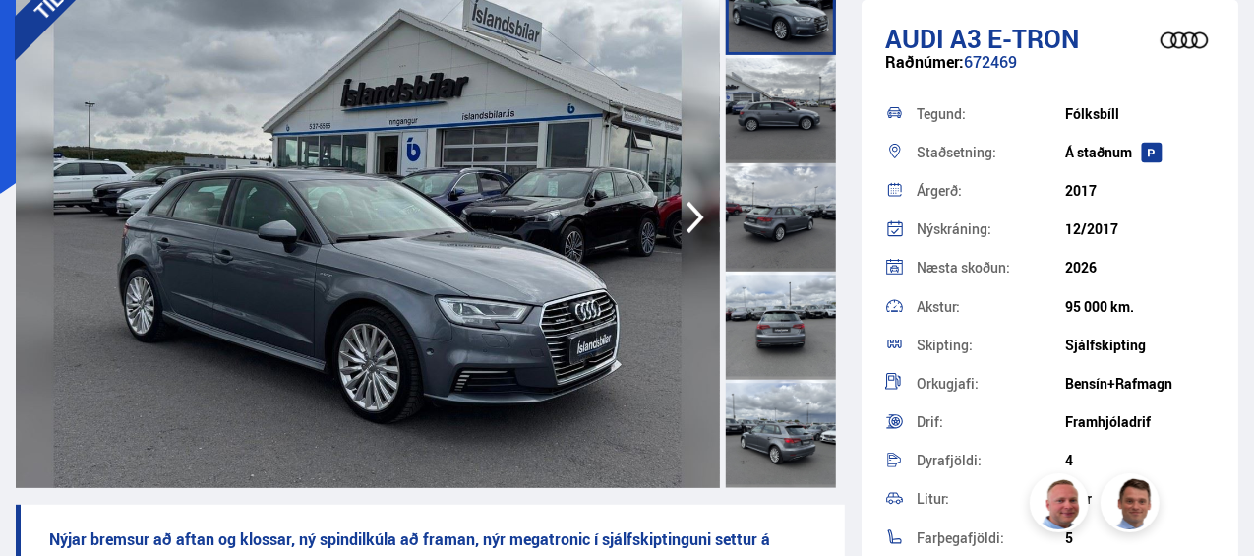
scroll to position [193, 0]
click at [687, 213] on icon "button" at bounding box center [695, 218] width 39 height 47
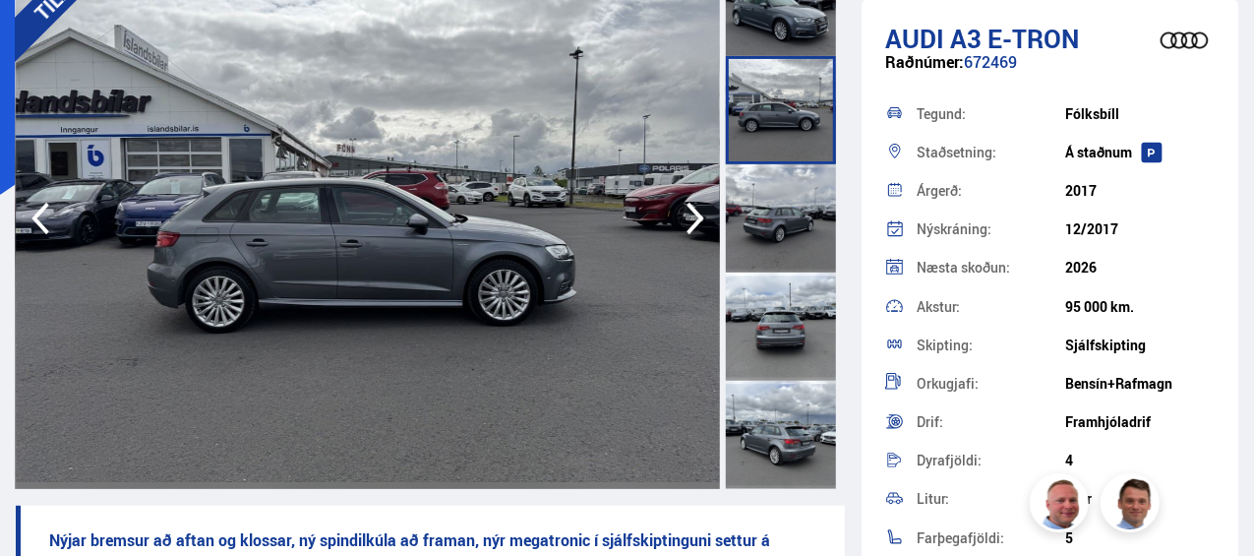
click at [687, 213] on icon "button" at bounding box center [695, 218] width 39 height 47
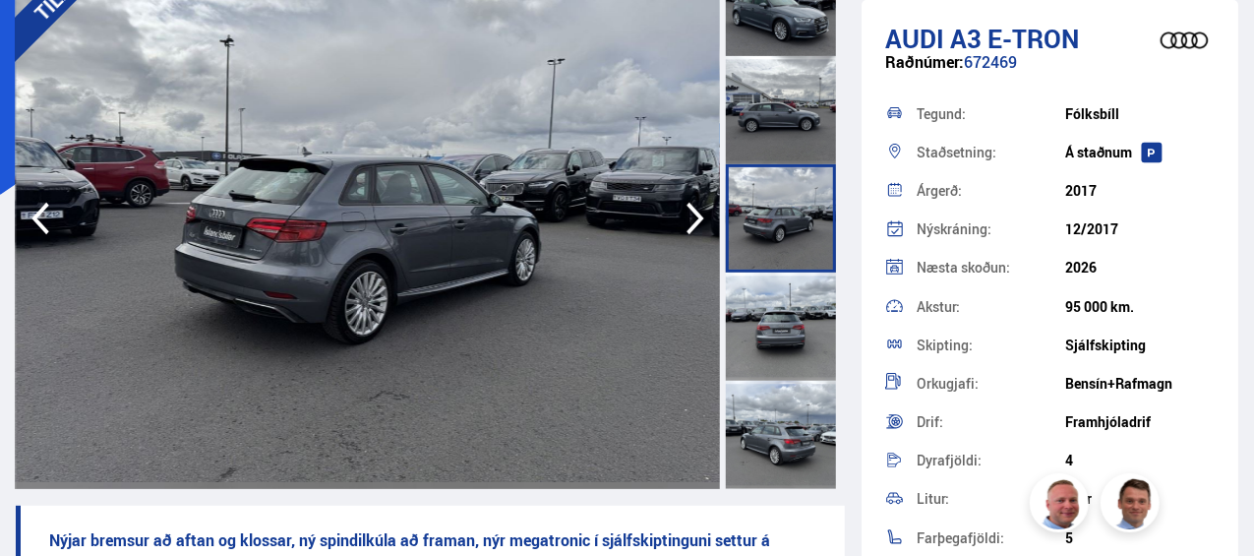
click at [687, 213] on icon "button" at bounding box center [695, 218] width 39 height 47
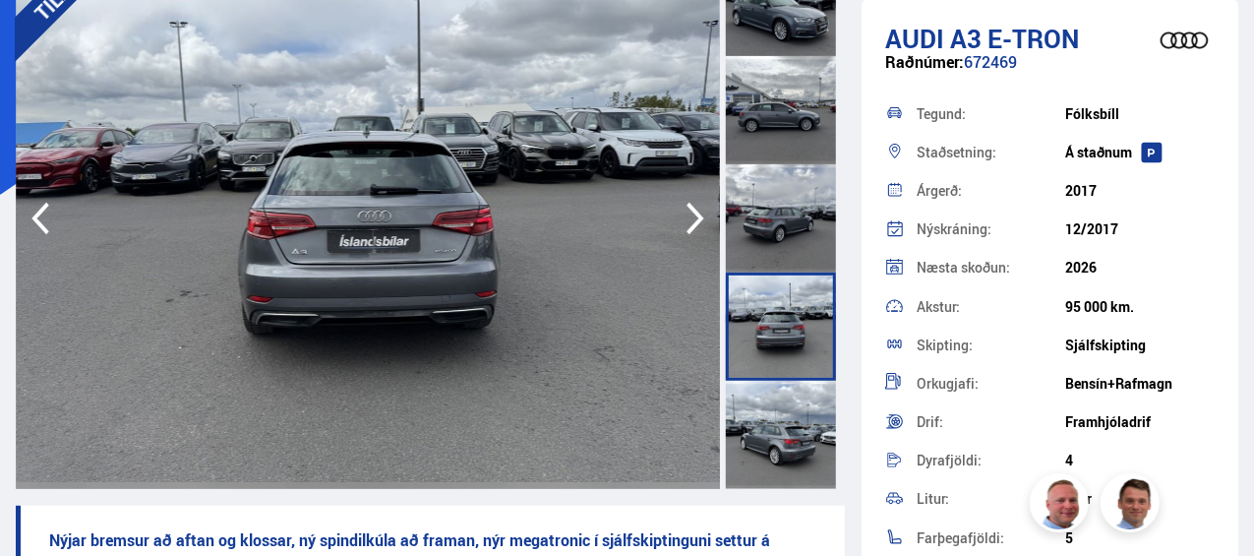
click at [687, 213] on icon "button" at bounding box center [695, 218] width 39 height 47
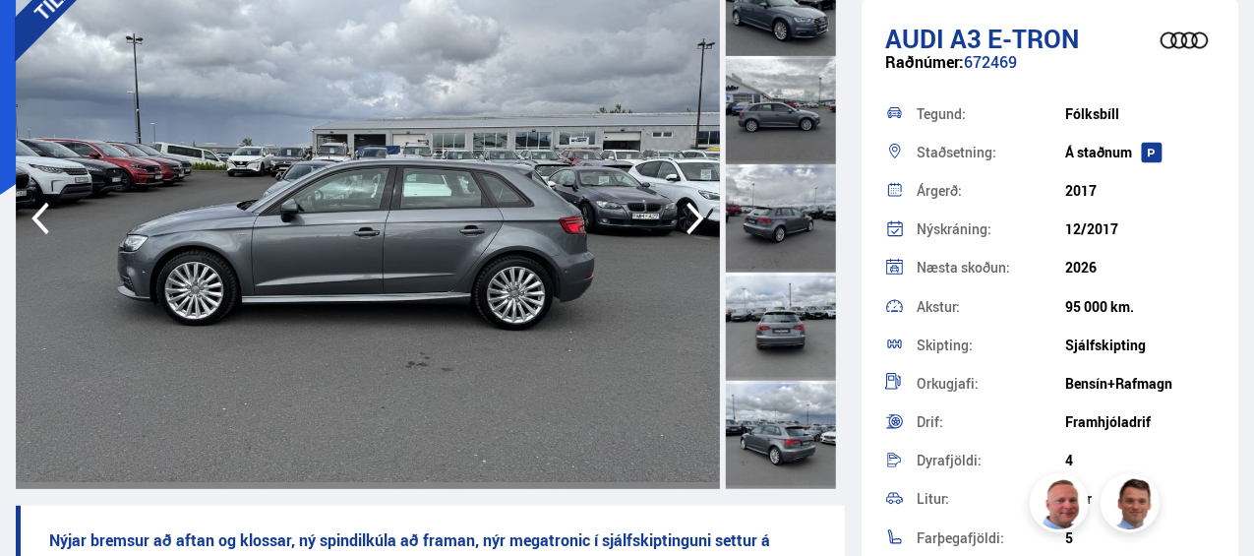
click at [687, 213] on icon "button" at bounding box center [695, 218] width 39 height 47
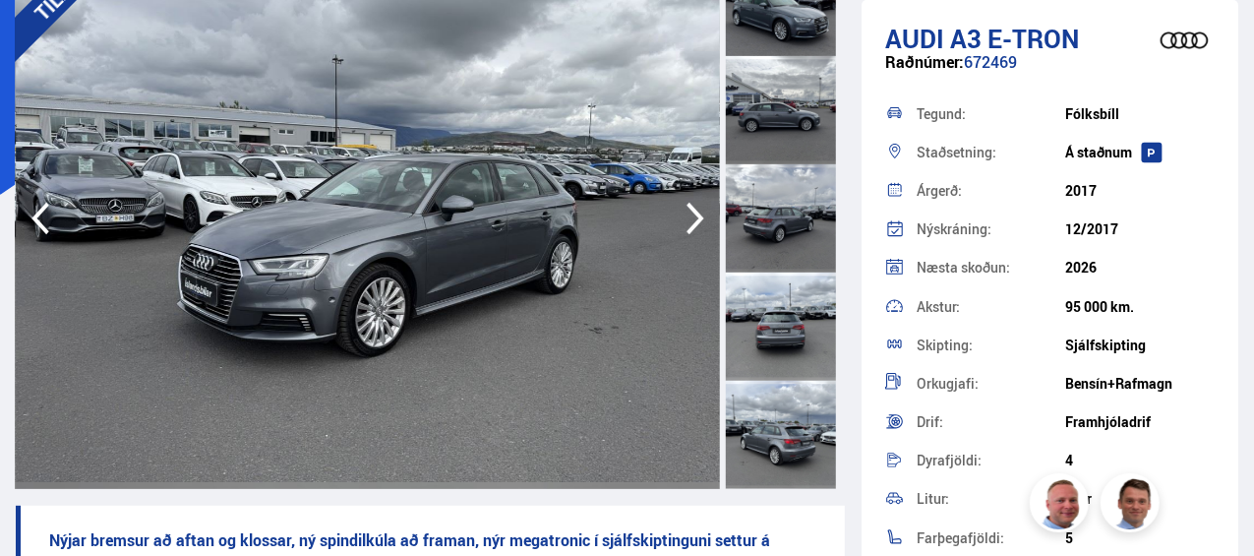
click at [687, 213] on icon "button" at bounding box center [695, 218] width 39 height 47
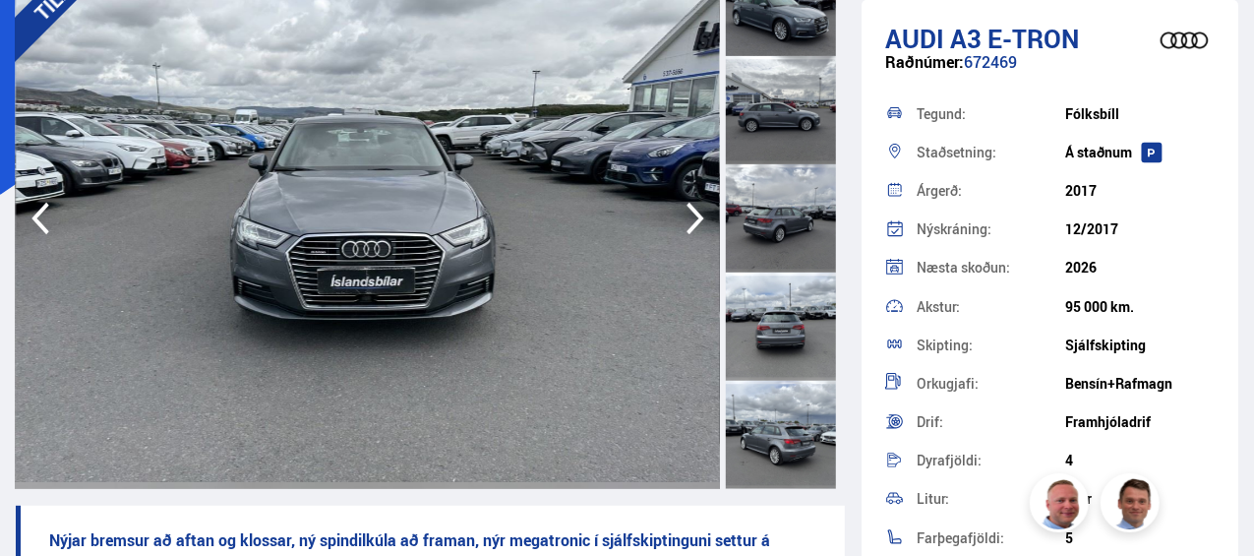
click at [687, 213] on icon "button" at bounding box center [695, 218] width 39 height 47
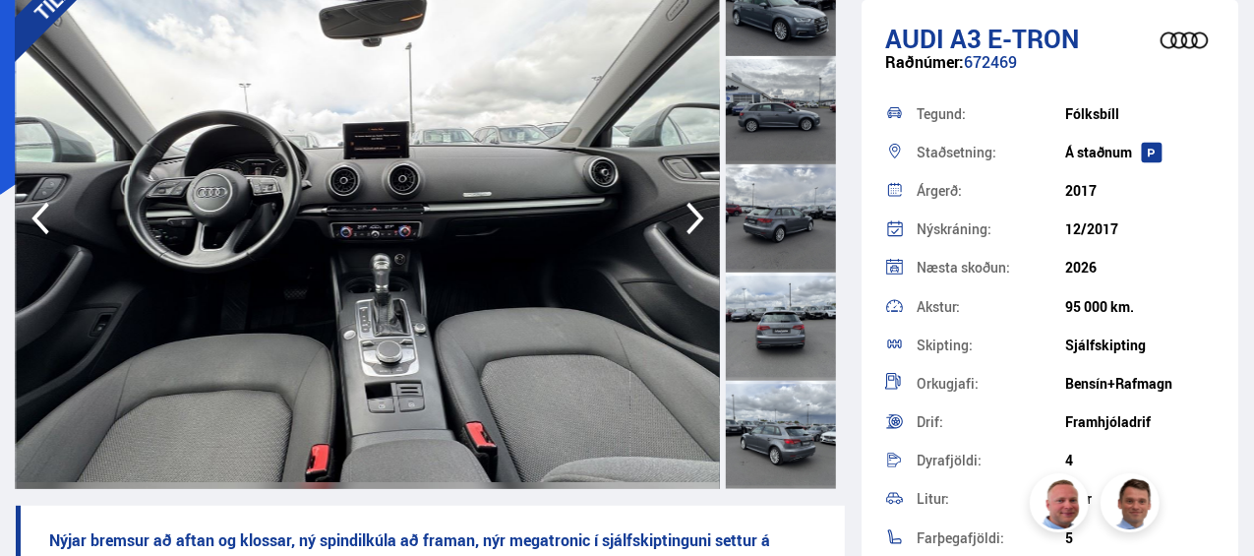
click at [687, 213] on icon "button" at bounding box center [695, 218] width 39 height 47
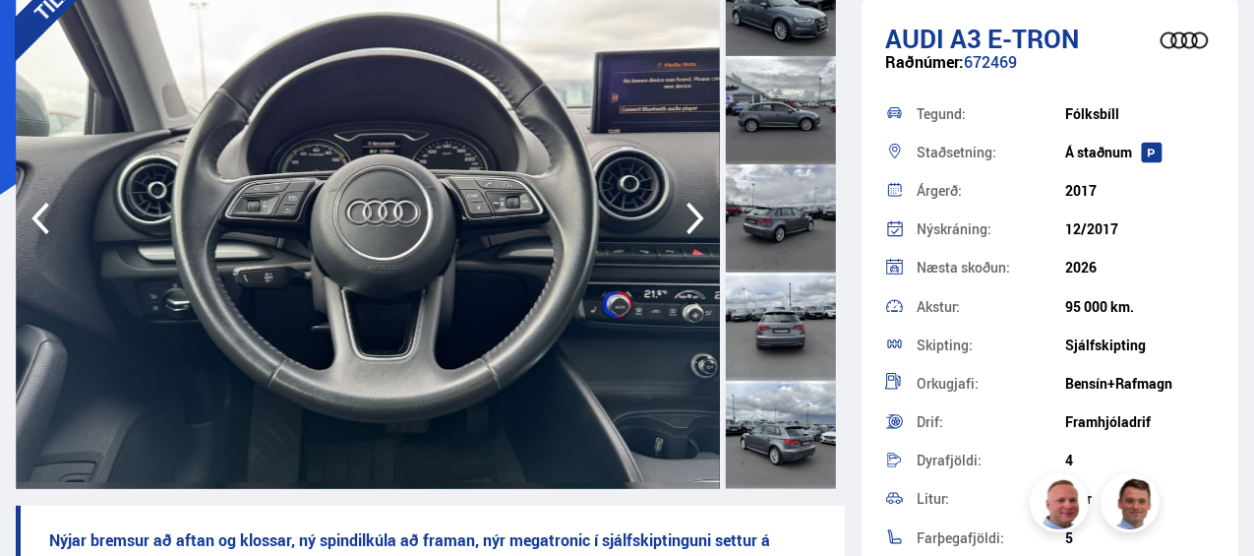
click at [687, 213] on icon "button" at bounding box center [695, 218] width 39 height 47
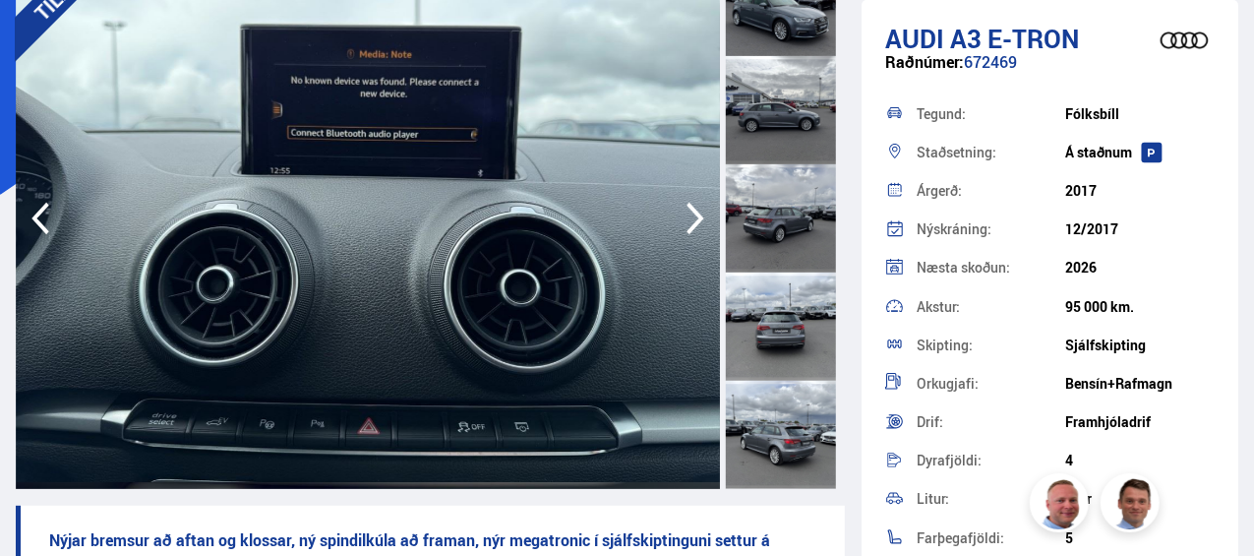
click at [687, 213] on icon "button" at bounding box center [695, 218] width 39 height 47
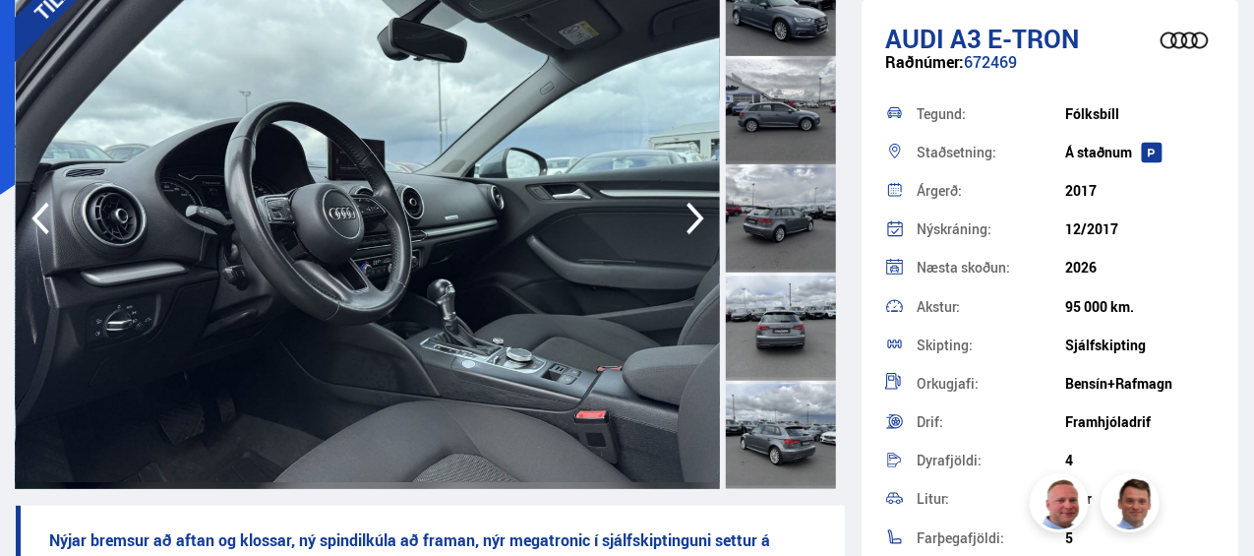
click at [687, 213] on icon "button" at bounding box center [695, 218] width 39 height 47
